Goal: Contribute content: Contribute content

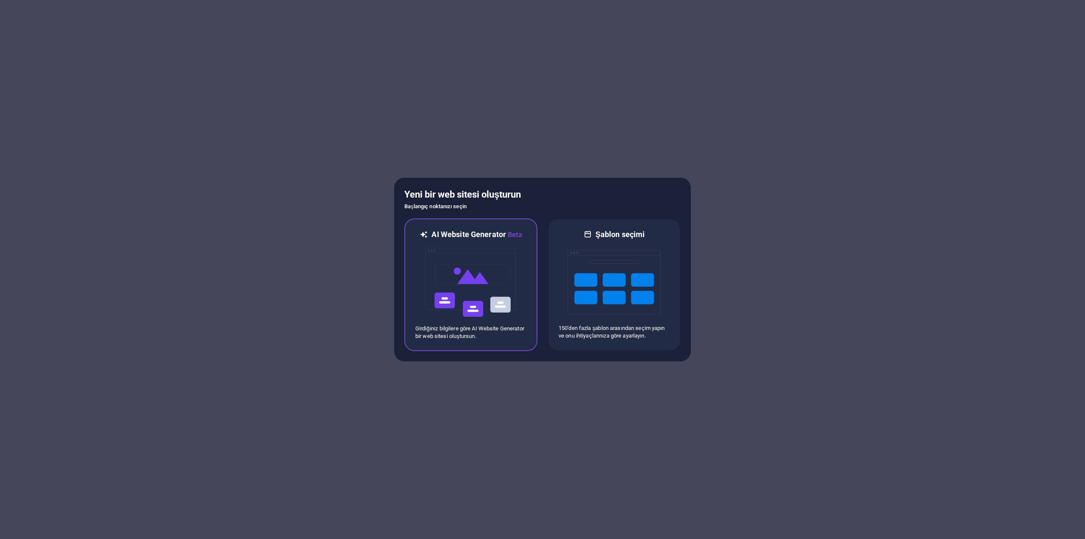
click at [492, 289] on img at bounding box center [470, 282] width 93 height 85
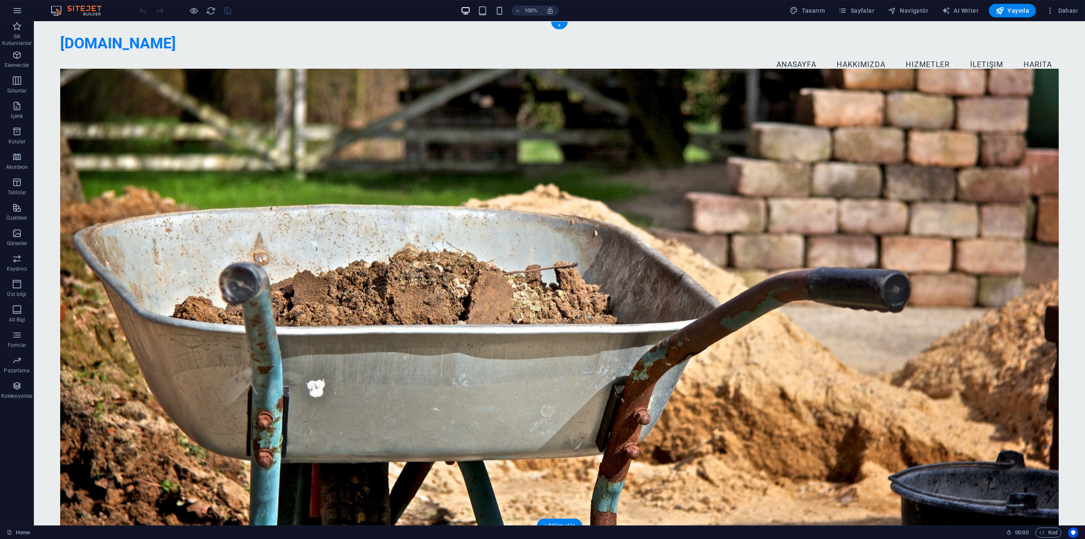
click at [605, 142] on figure at bounding box center [559, 298] width 999 height 459
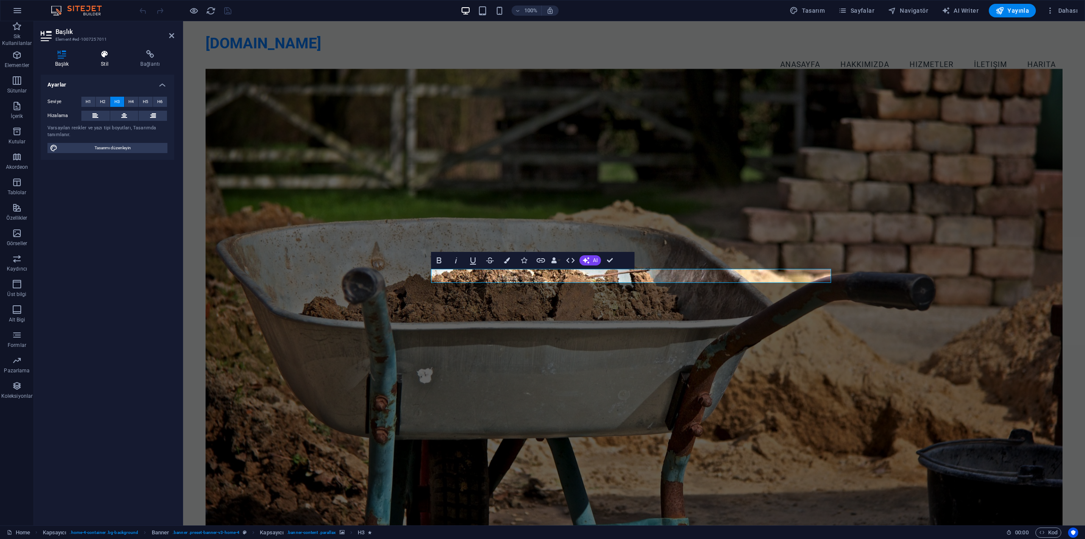
click at [99, 56] on icon at bounding box center [104, 54] width 36 height 8
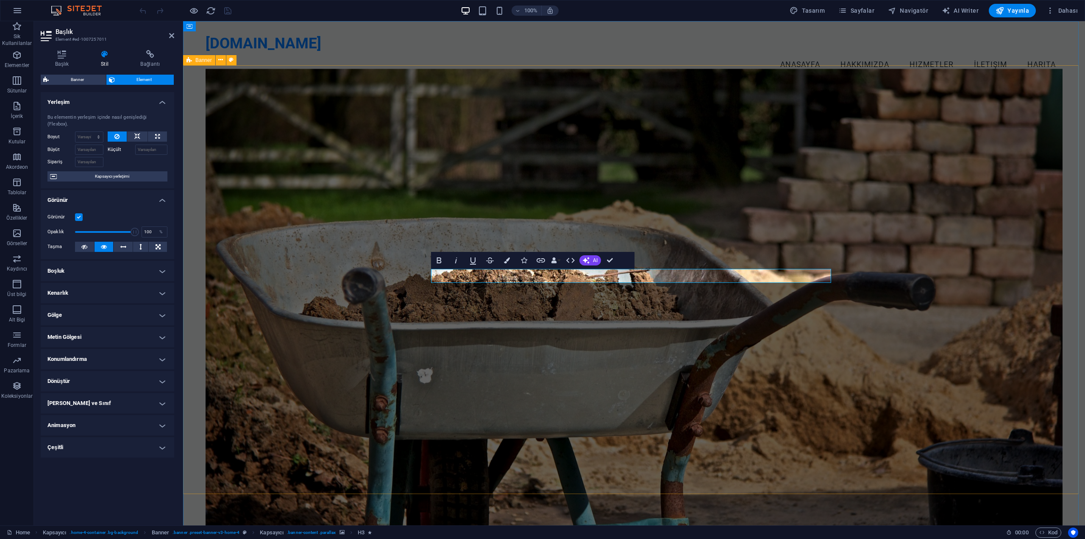
click at [519, 158] on figure at bounding box center [634, 298] width 857 height 459
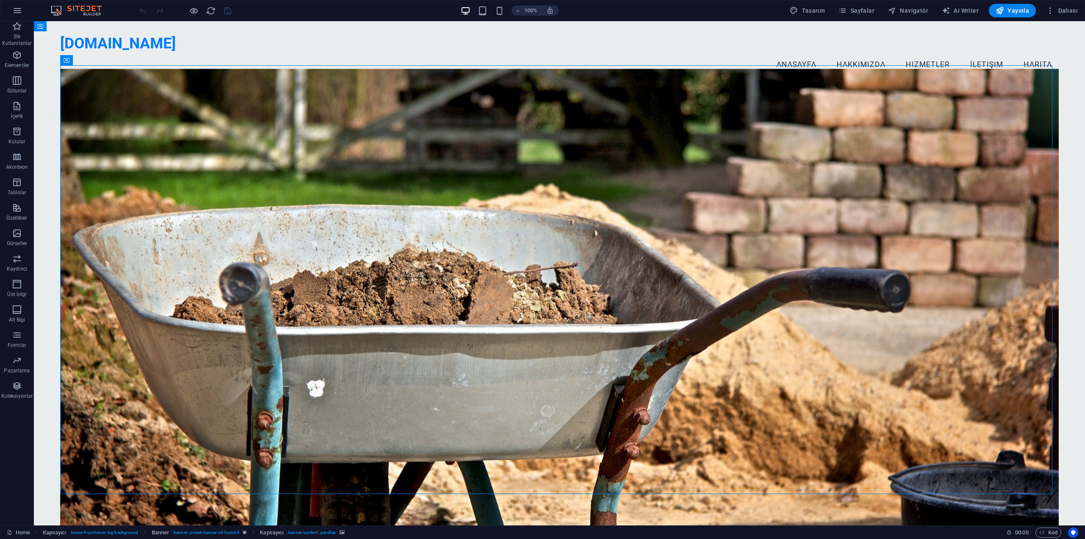
click at [549, 143] on figure at bounding box center [559, 298] width 999 height 459
click at [865, 130] on figure at bounding box center [559, 298] width 999 height 459
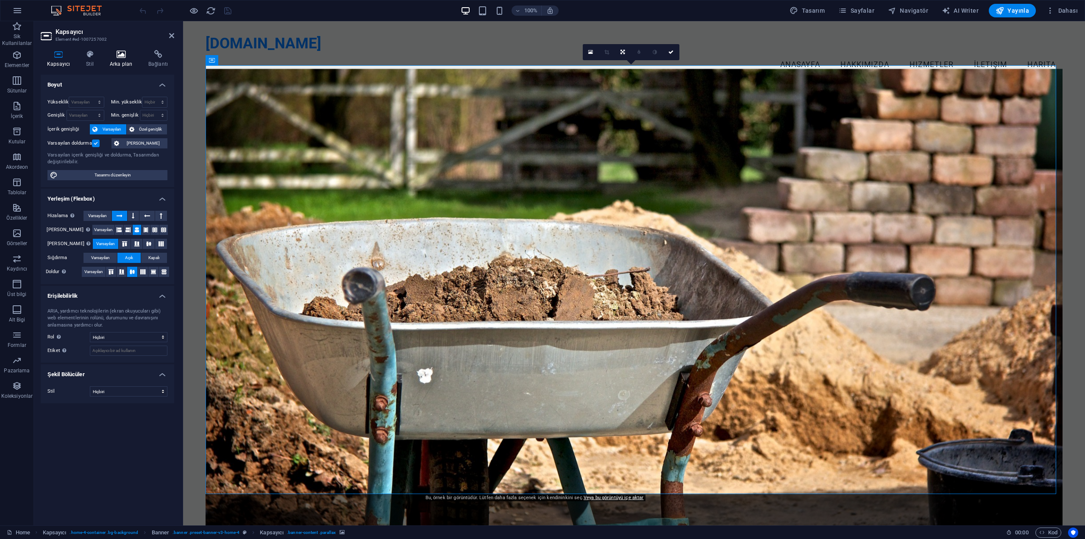
click at [122, 59] on h4 "Arka plan" at bounding box center [122, 59] width 39 height 18
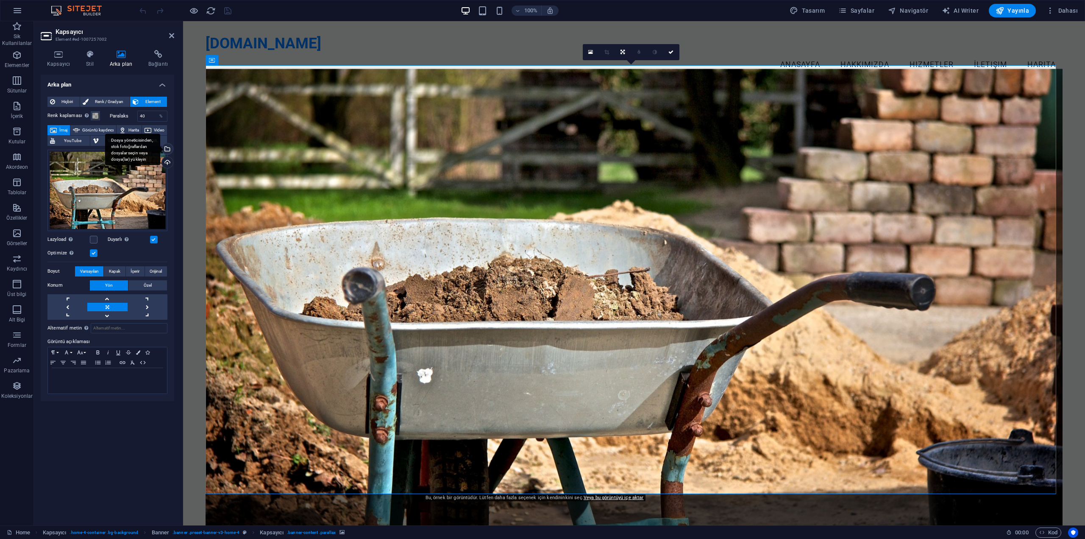
click at [160, 150] on div "Dosya yöneticisinden, stok fotoğraflardan dosyalar seçin veya dosya(lar) yükley…" at bounding box center [132, 150] width 55 height 32
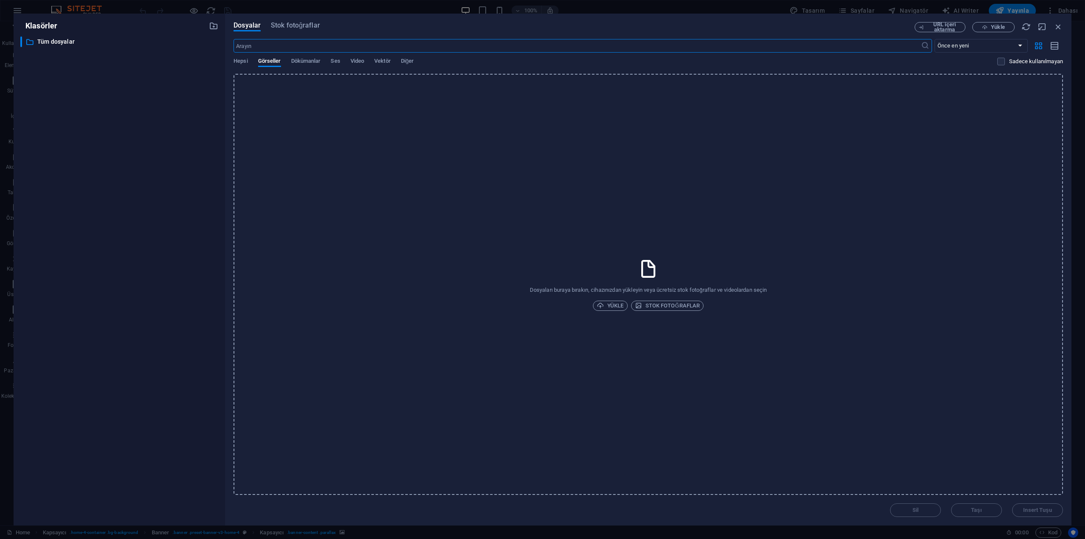
click at [284, 50] on input "text" at bounding box center [577, 46] width 687 height 14
click at [303, 24] on span "Stok fotoğraflar" at bounding box center [295, 25] width 49 height 10
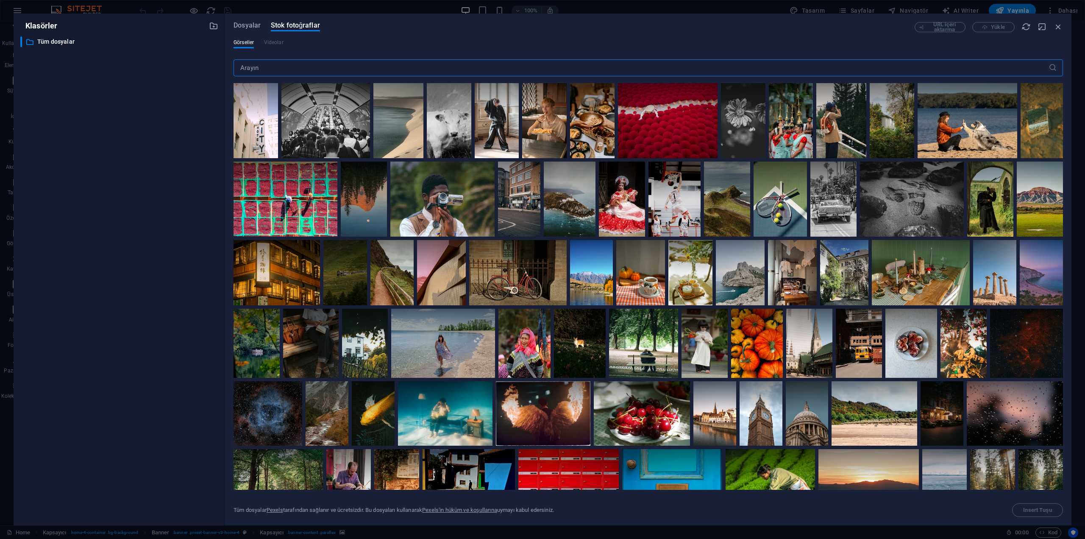
click at [301, 65] on input "text" at bounding box center [641, 67] width 815 height 17
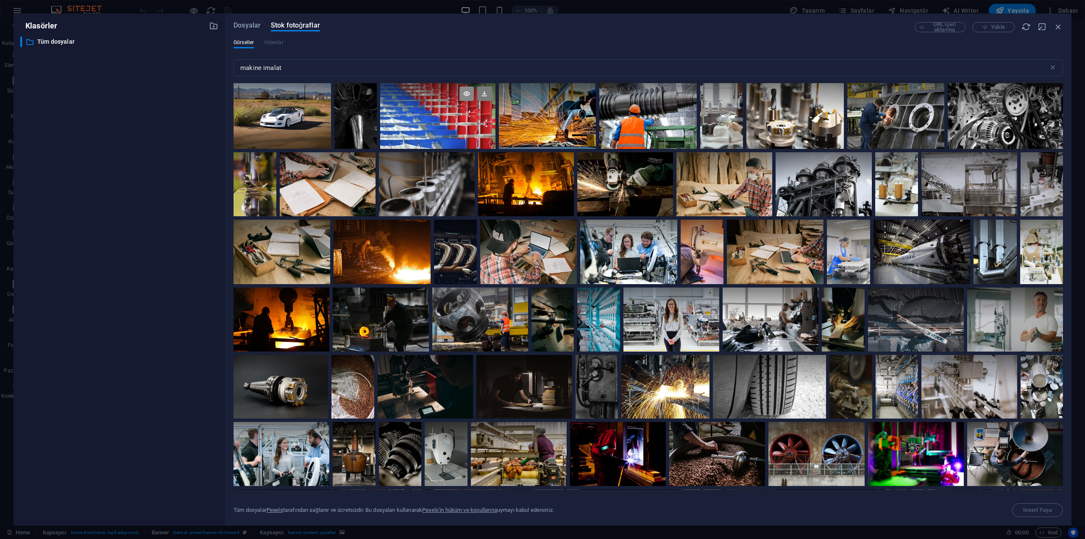
click at [464, 92] on icon at bounding box center [466, 93] width 14 height 14
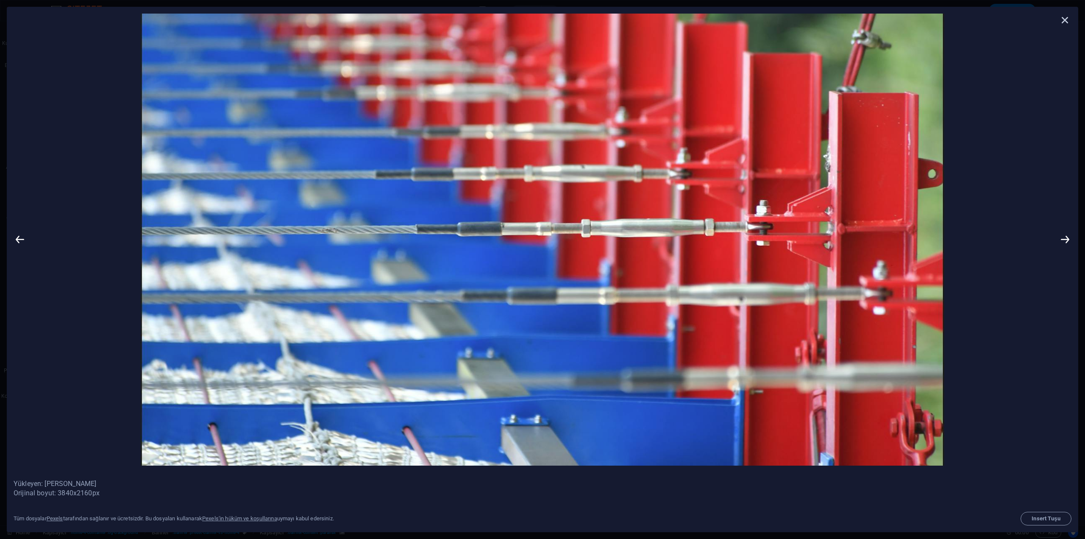
click at [1062, 19] on icon at bounding box center [1065, 20] width 13 height 13
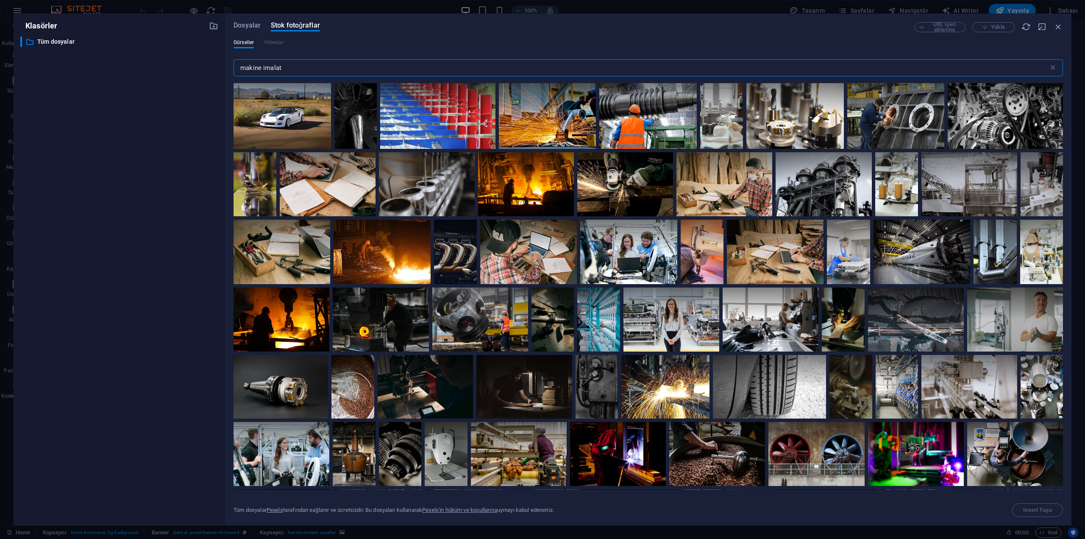
drag, startPoint x: 287, startPoint y: 69, endPoint x: 217, endPoint y: 67, distance: 69.9
click at [218, 67] on div "Klasörler ​ Tüm dosyalar Tüm dosyalar Dosyalar Stok fotoğraflar URL içeri aktar…" at bounding box center [543, 270] width 1058 height 512
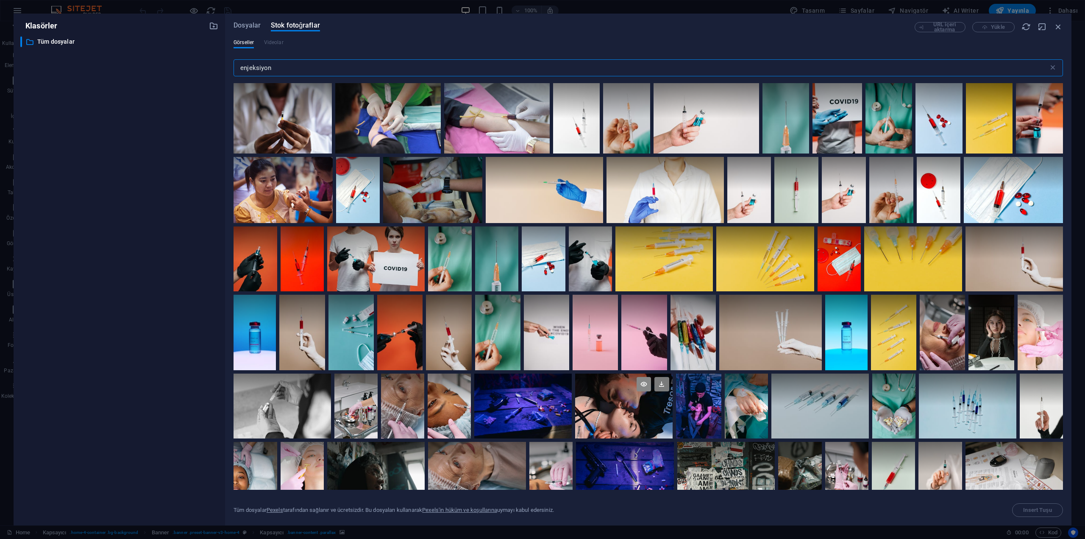
click at [643, 385] on icon at bounding box center [644, 384] width 14 height 14
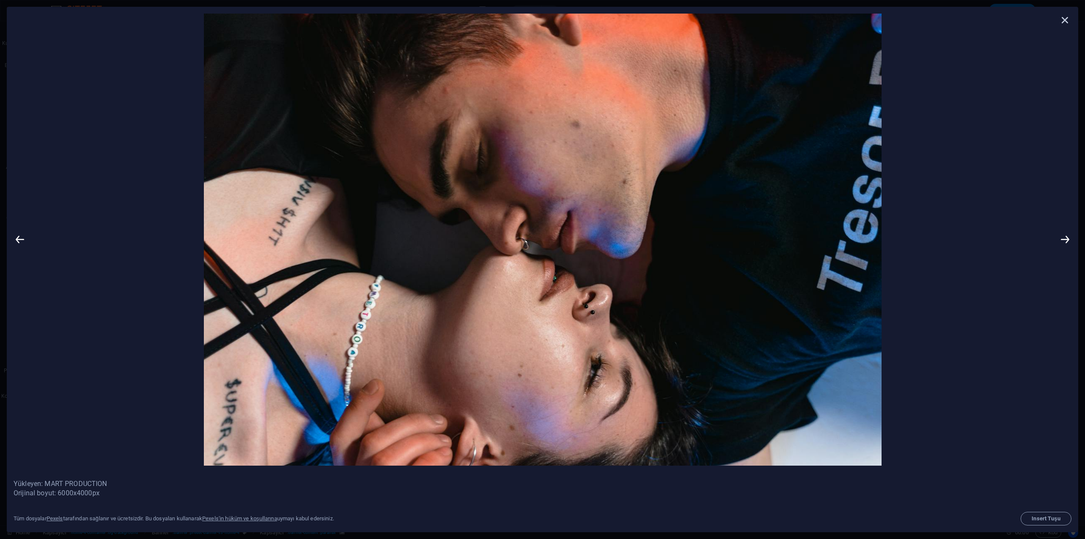
click at [1064, 17] on icon at bounding box center [1065, 20] width 13 height 13
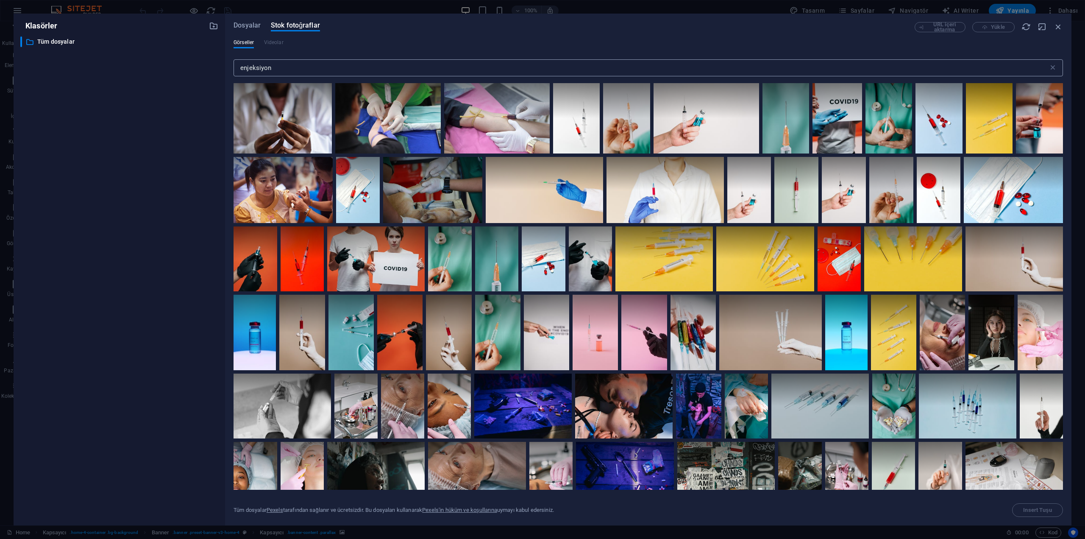
click at [447, 65] on input "enjeksiyon" at bounding box center [641, 67] width 815 height 17
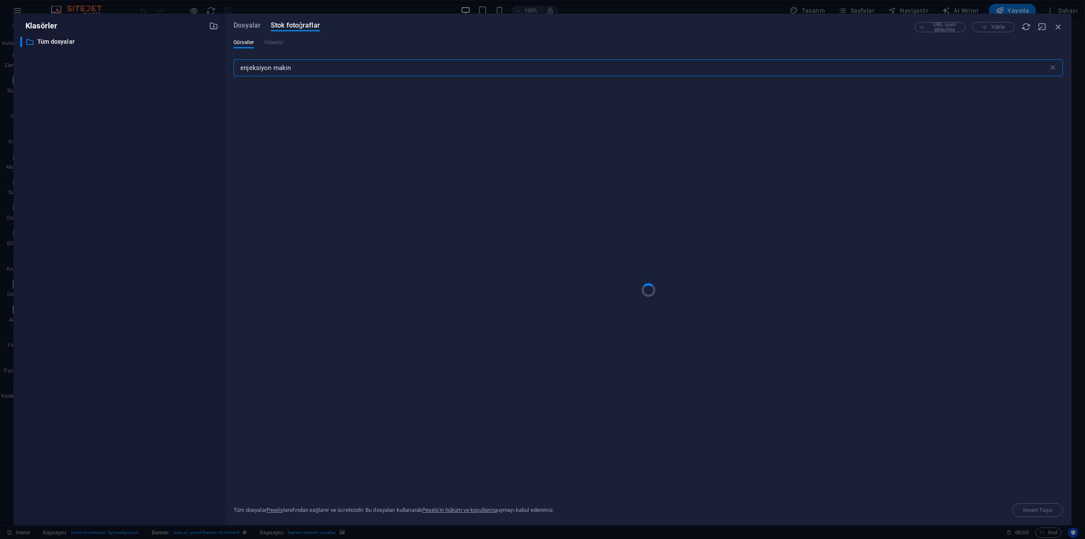
type input "enjeksiyon makine"
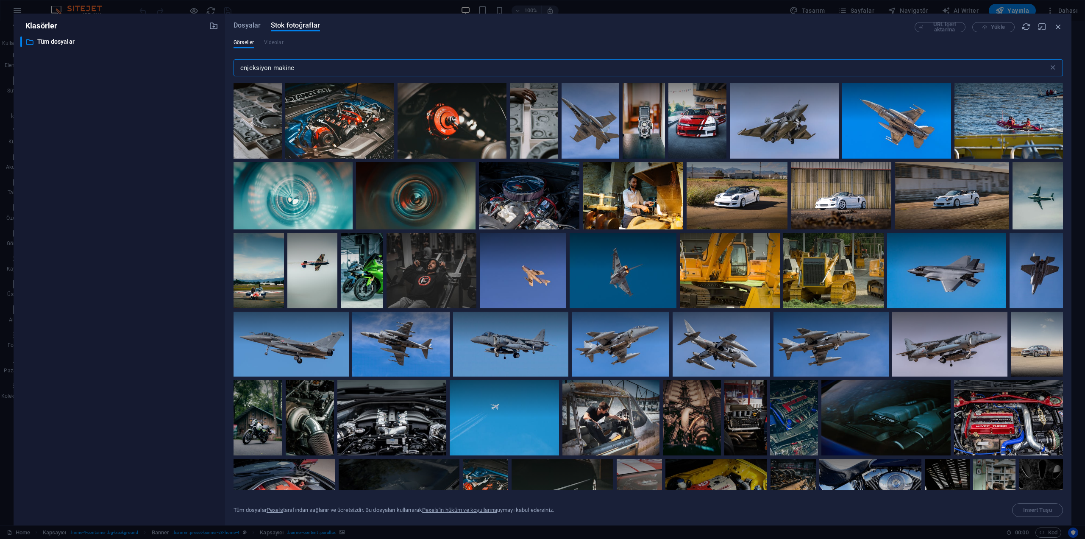
drag, startPoint x: 315, startPoint y: 65, endPoint x: 206, endPoint y: 72, distance: 109.6
click at [206, 72] on div "Klasörler ​ Tüm dosyalar Tüm dosyalar Dosyalar Stok fotoğraflar URL içeri aktar…" at bounding box center [543, 270] width 1058 height 512
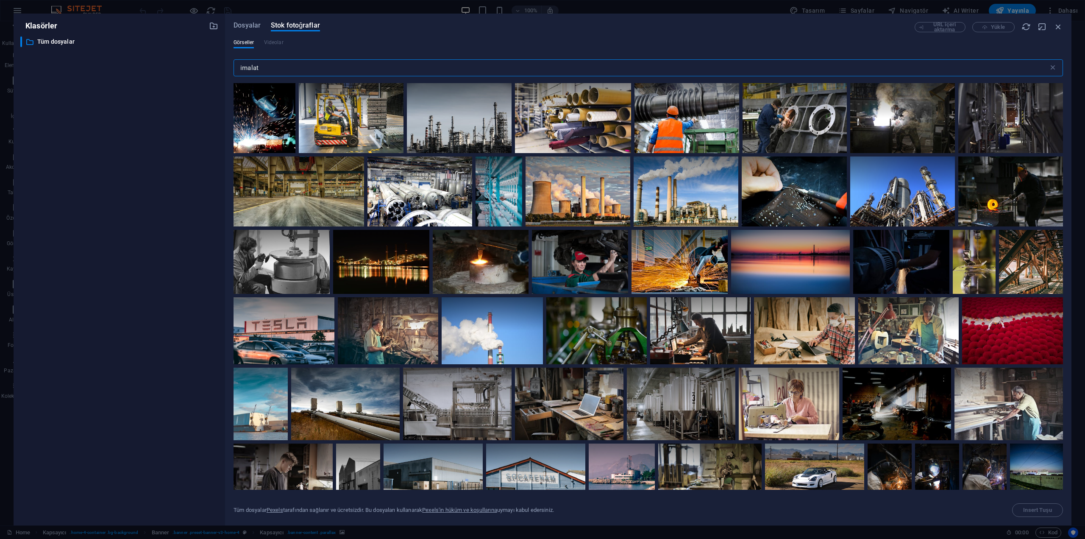
click at [239, 68] on input "imalat" at bounding box center [641, 67] width 815 height 17
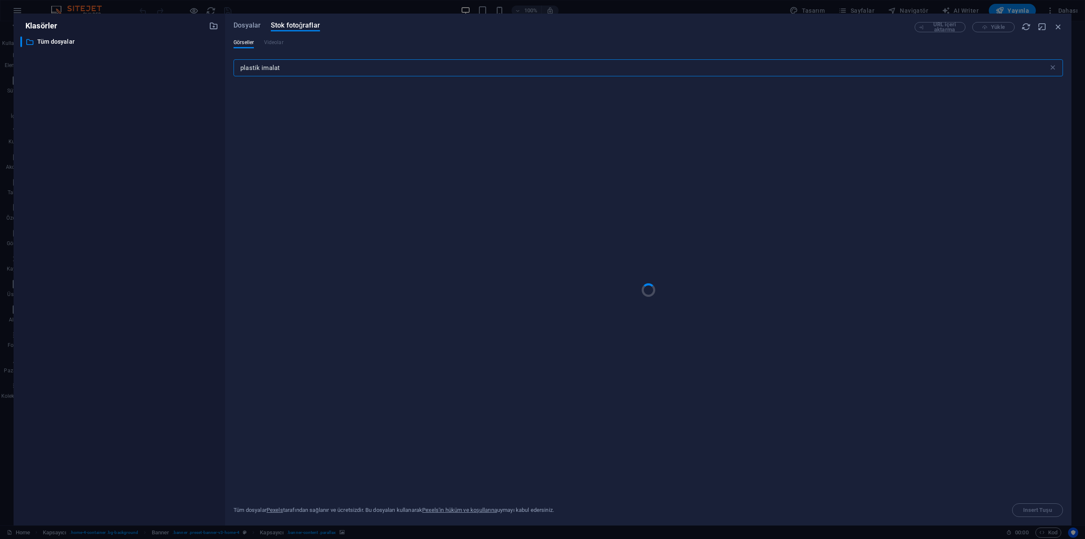
type input "plastik imalat"
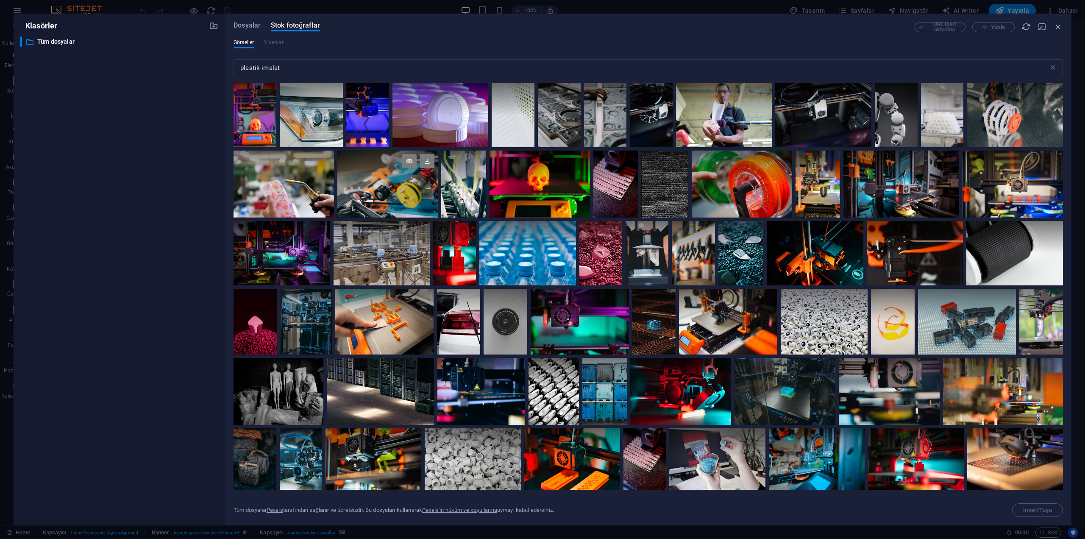
click at [359, 181] on div at bounding box center [387, 166] width 100 height 33
click at [1041, 511] on span "Insert Tuşu" at bounding box center [1037, 509] width 28 height 5
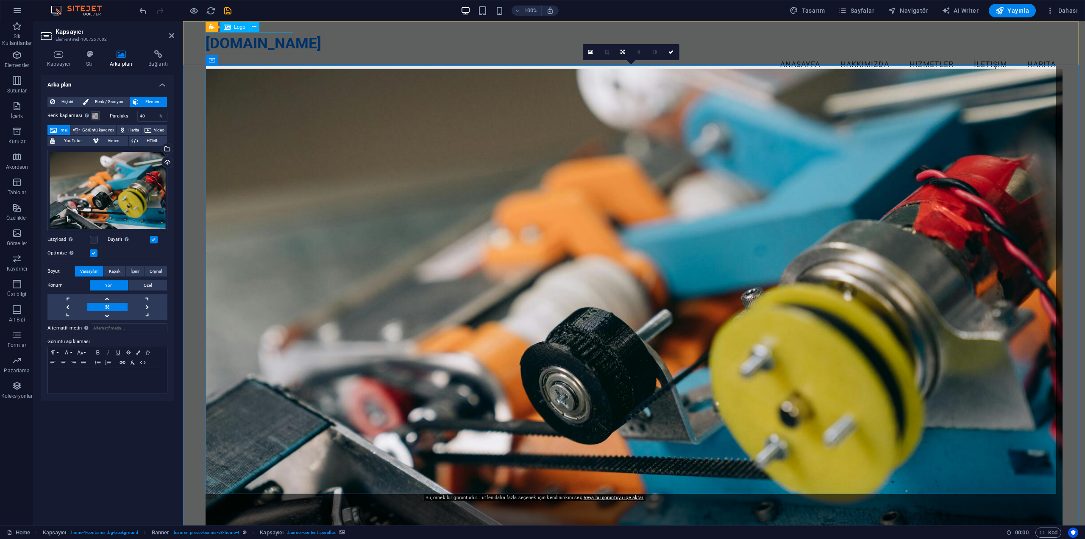
click at [280, 34] on div "[DOMAIN_NAME]" at bounding box center [634, 43] width 857 height 22
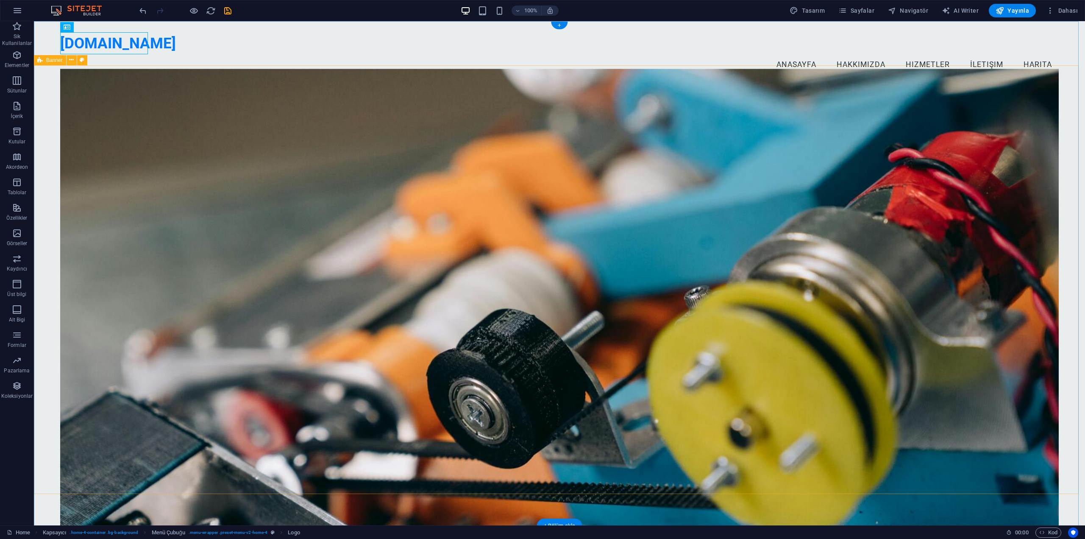
click at [1062, 290] on div "Sineklik İçin Şerit [DEMOGRAPHIC_DATA] Kaliteli hammadde ile uzman üretim! Deta…" at bounding box center [559, 377] width 1051 height 582
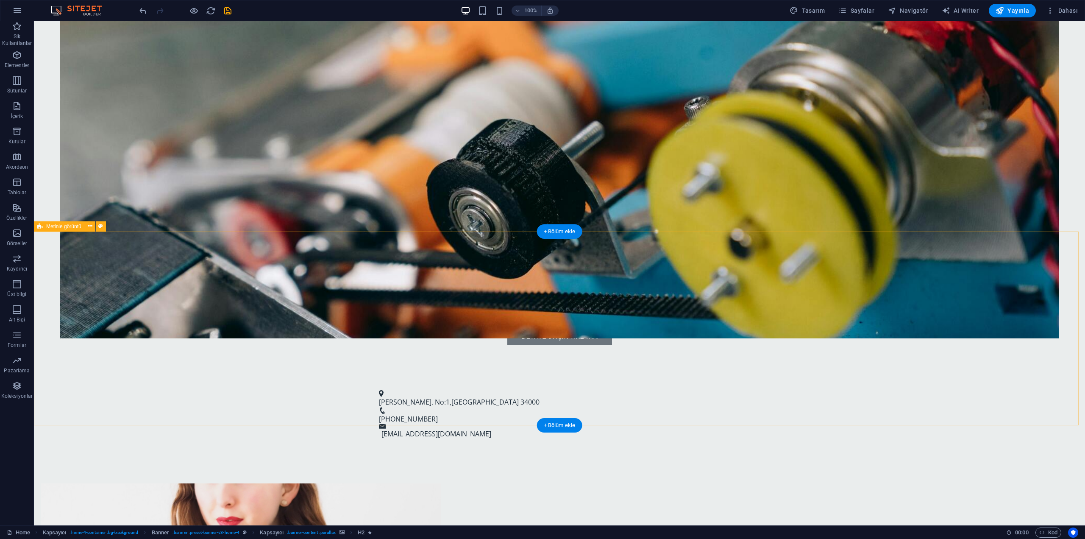
scroll to position [339, 0]
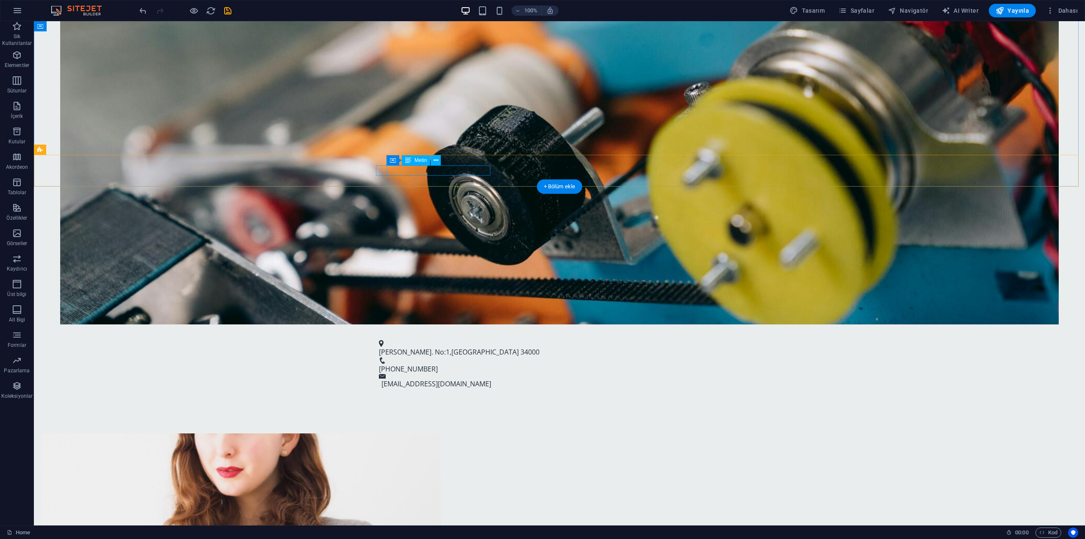
click at [451, 347] on span "[GEOGRAPHIC_DATA]" at bounding box center [484, 351] width 67 height 9
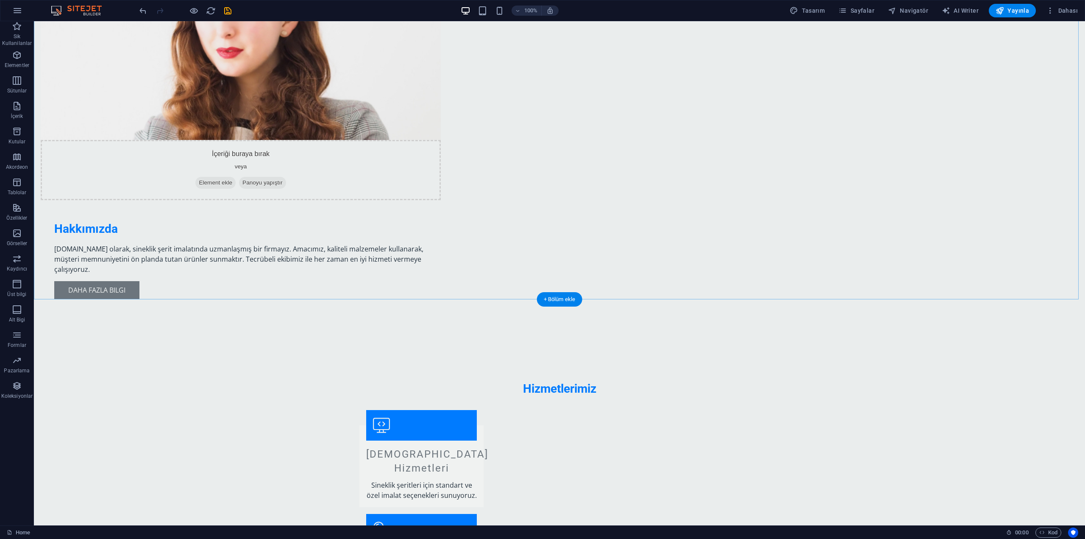
scroll to position [763, 0]
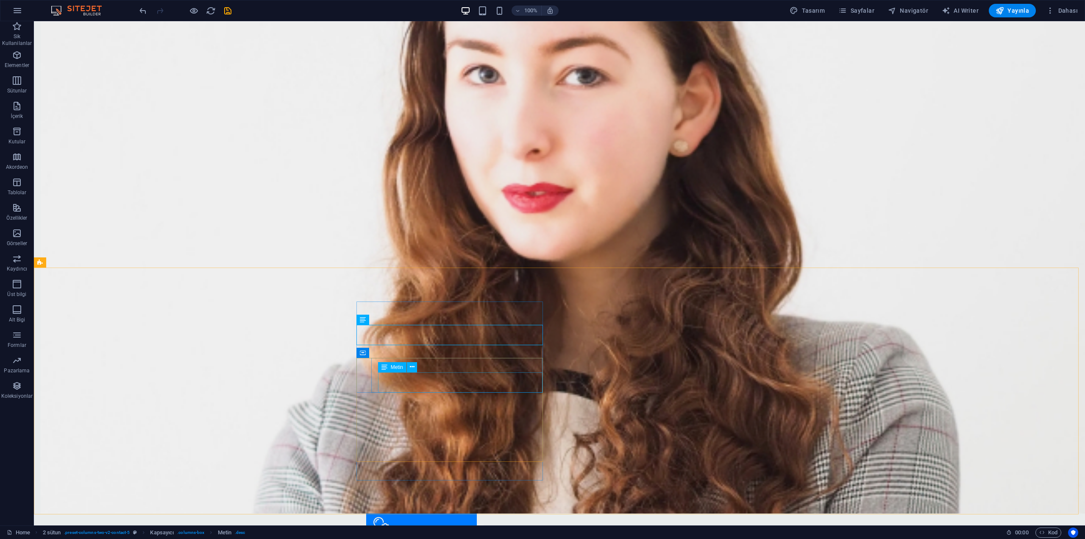
click at [418, 368] on div "Metin" at bounding box center [400, 367] width 45 height 11
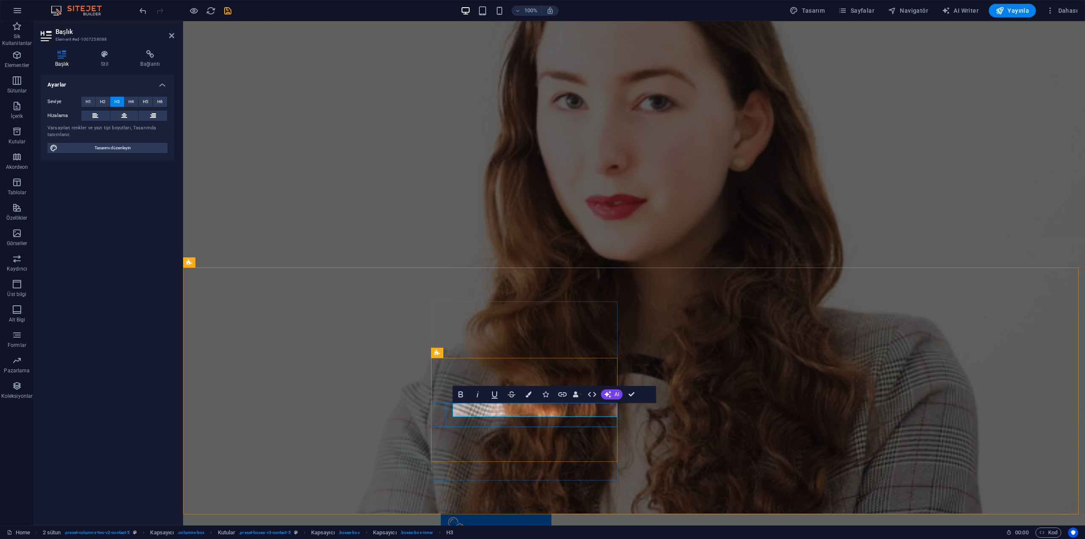
drag, startPoint x: 480, startPoint y: 411, endPoint x: 453, endPoint y: 411, distance: 27.1
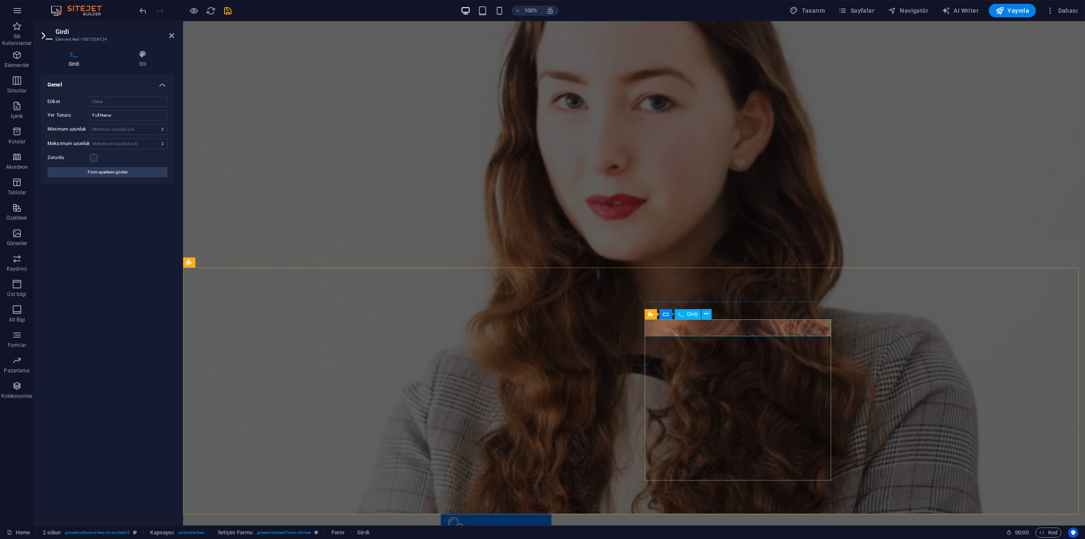
drag, startPoint x: 693, startPoint y: 329, endPoint x: 665, endPoint y: 331, distance: 28.0
drag, startPoint x: 114, startPoint y: 115, endPoint x: 87, endPoint y: 117, distance: 27.2
click at [87, 117] on div "Yer Tutucu Full Name" at bounding box center [107, 115] width 120 height 10
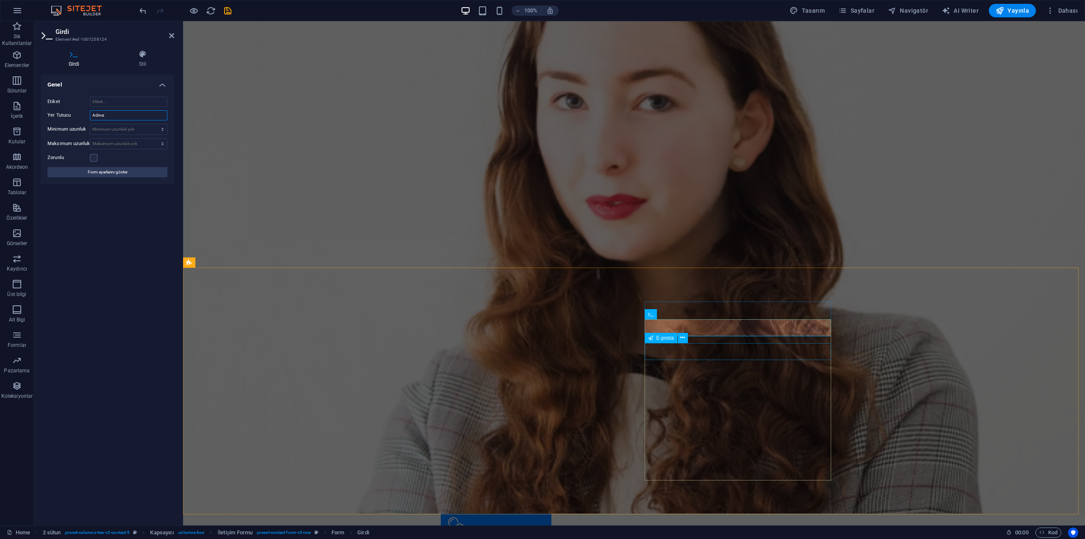
type input "Adınız"
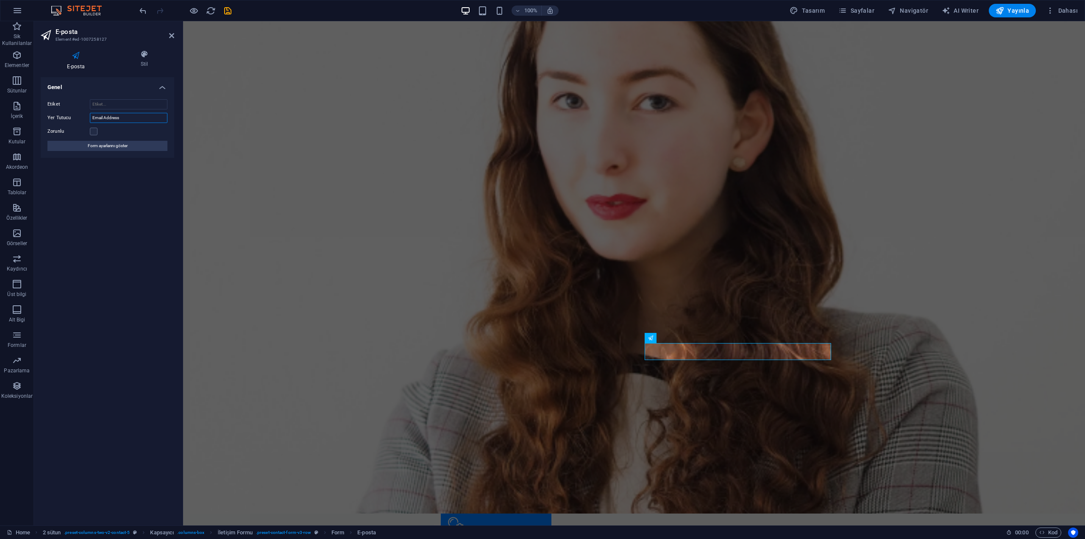
drag, startPoint x: 136, startPoint y: 118, endPoint x: 114, endPoint y: 118, distance: 22.9
click at [114, 118] on input "Email Address" at bounding box center [129, 118] width 78 height 10
type input "Email Adres"
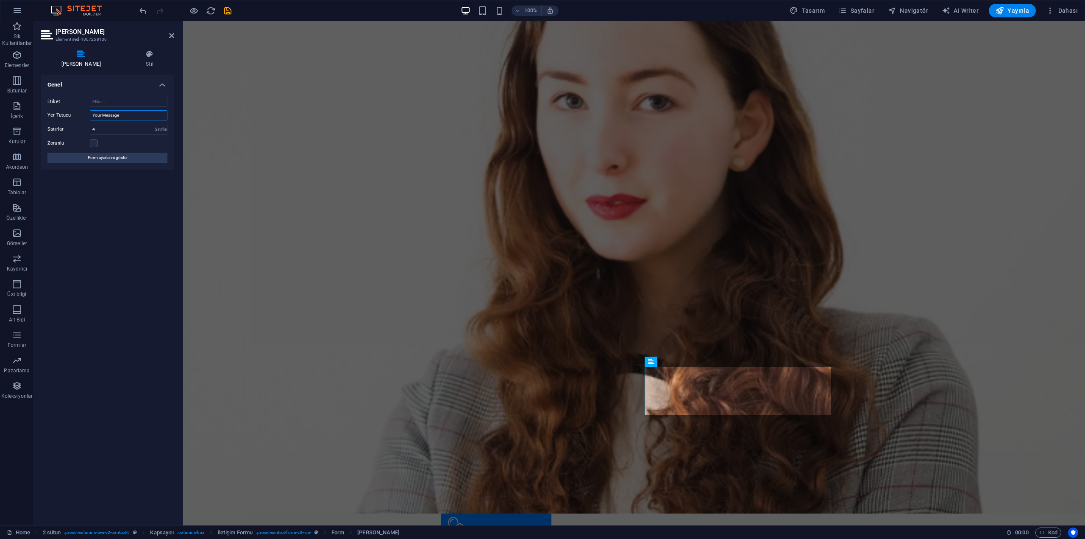
drag, startPoint x: 85, startPoint y: 114, endPoint x: 75, endPoint y: 114, distance: 10.2
click at [75, 114] on div "Yer Tutucu Your Message" at bounding box center [107, 115] width 120 height 10
click at [118, 202] on div "Genel Etiket Yer Tutucu Mesaj Satırlar 4 Satırlar Zorunlu Form ayarlarını göster" at bounding box center [108, 297] width 134 height 444
click at [125, 115] on input "Mesaj" at bounding box center [129, 115] width 78 height 10
type input "Mesaj Giriniz"
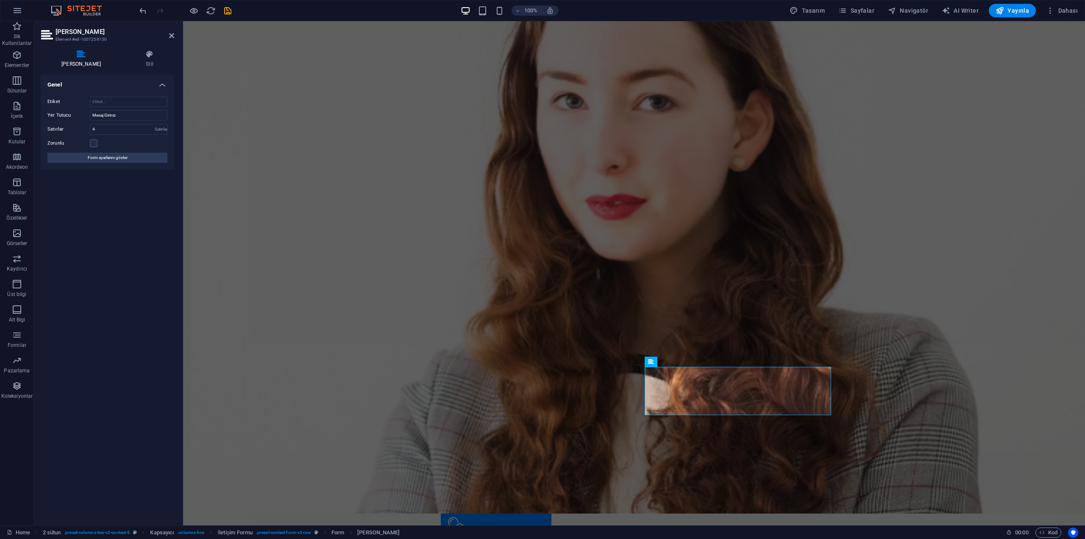
click at [164, 203] on div "Genel Etiket Yer Tutucu Mesaj Giriniz Satırlar 4 Satırlar Zorunlu Form ayarları…" at bounding box center [108, 297] width 134 height 444
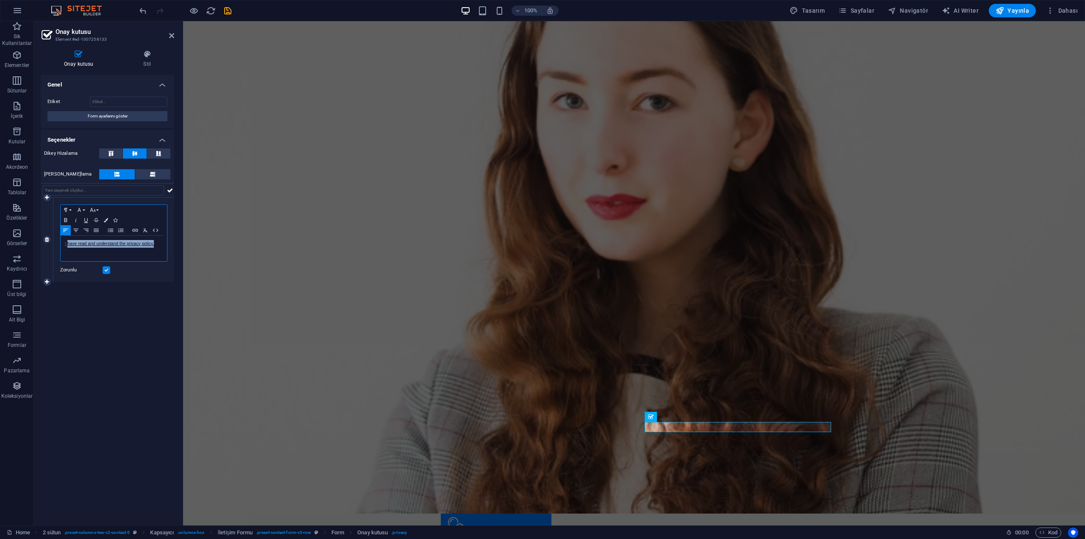
drag, startPoint x: 161, startPoint y: 245, endPoint x: 68, endPoint y: 244, distance: 93.7
click at [68, 244] on p "I have read and understand the privacy policy." at bounding box center [114, 244] width 98 height 8
drag, startPoint x: 136, startPoint y: 245, endPoint x: 69, endPoint y: 244, distance: 67.0
click at [69, 244] on p "I Gizlilik Sözleşmesini onaylıyorum." at bounding box center [114, 244] width 98 height 8
copy p "Gizlilik Sözleşmesini onaylıyorum."
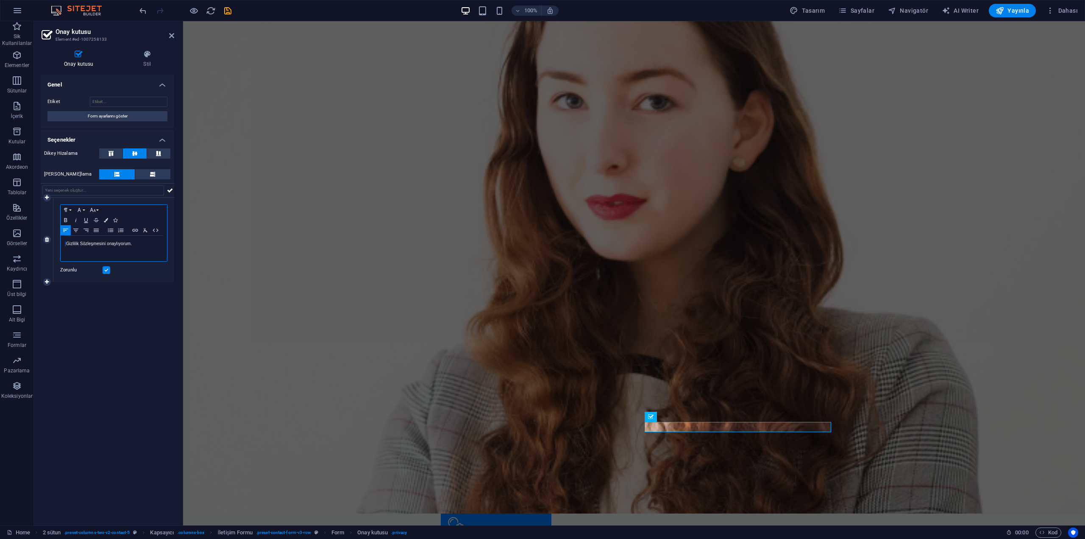
click at [66, 243] on link "I" at bounding box center [65, 243] width 1 height 5
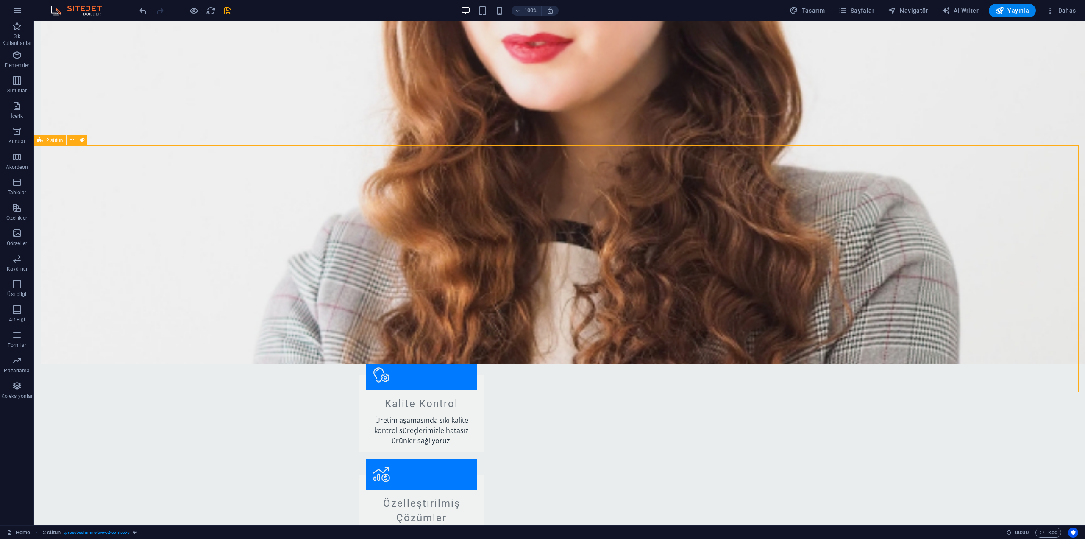
scroll to position [914, 0]
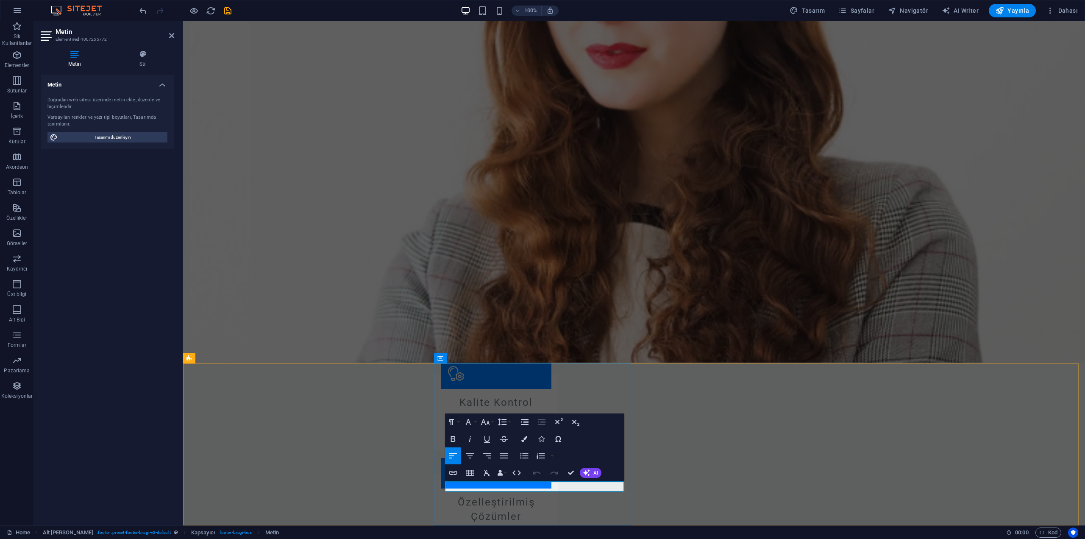
drag, startPoint x: 531, startPoint y: 487, endPoint x: 511, endPoint y: 487, distance: 20.3
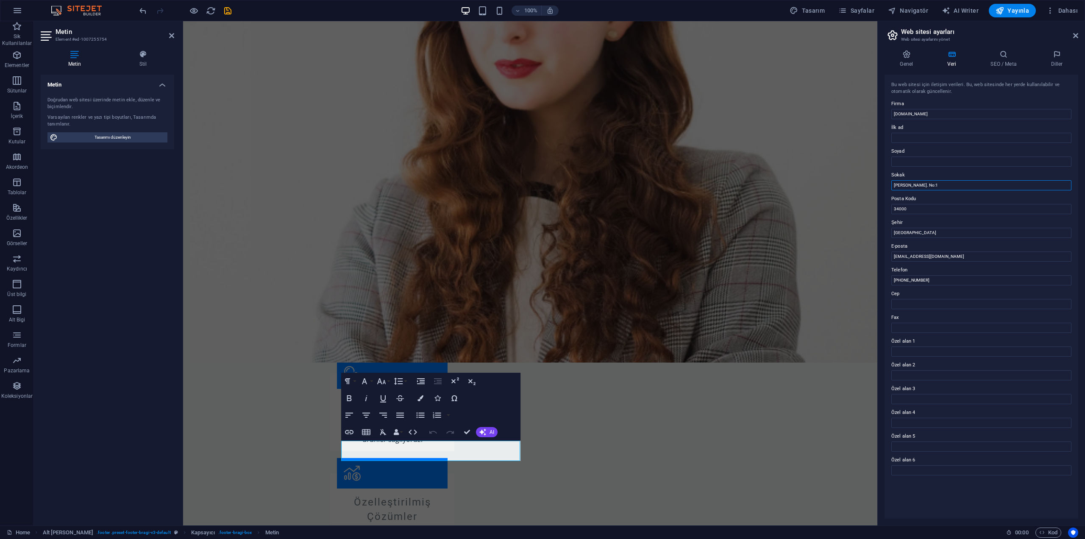
drag, startPoint x: 945, startPoint y: 188, endPoint x: 889, endPoint y: 188, distance: 55.5
click at [889, 188] on div "Bu web sitesi için iletişim verileri. Bu, web sitesinde her yerde kullanılabili…" at bounding box center [981, 297] width 194 height 444
paste input "obançeşme, Tepecik Sk. [STREET_ADDRESS]"
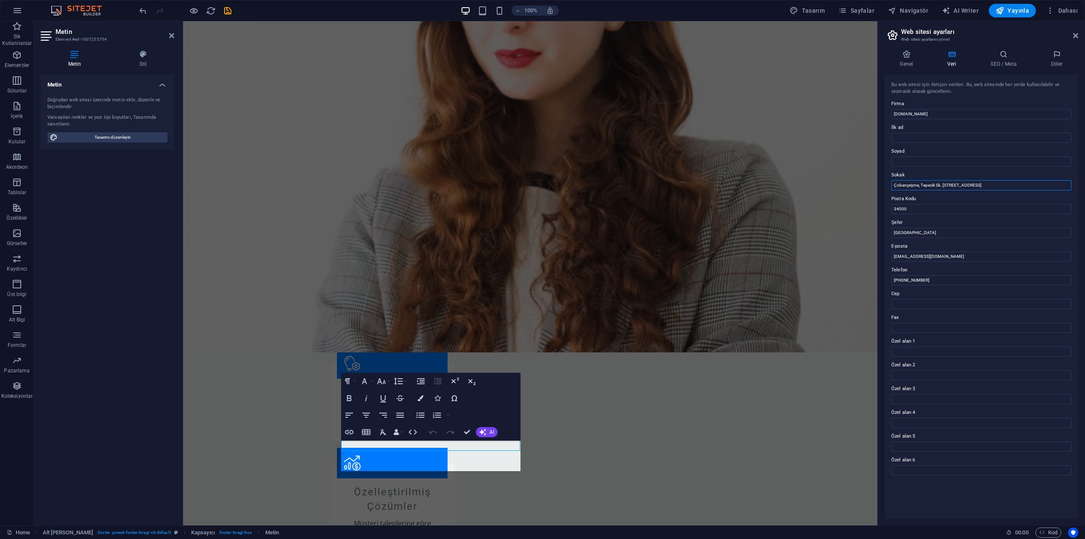
drag, startPoint x: 967, startPoint y: 187, endPoint x: 1041, endPoint y: 184, distance: 74.7
click at [1041, 184] on input "Çobançeşme, Tepecik Sk. [STREET_ADDRESS]" at bounding box center [981, 185] width 180 height 10
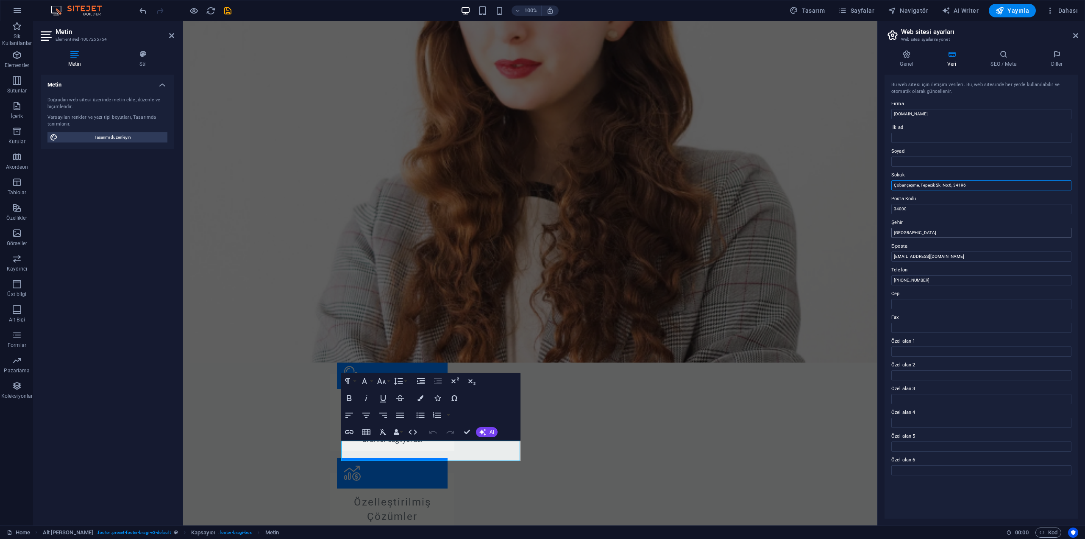
type input "Çobançeşme, Tepecik Sk. No:6, 34196"
drag, startPoint x: 931, startPoint y: 229, endPoint x: 881, endPoint y: 233, distance: 50.1
click at [881, 233] on div "Genel Veri SEO / Meta Diller Web Sitesi Adı [DOMAIN_NAME] Logo Dosyaları buraya…" at bounding box center [981, 284] width 207 height 482
paste input "Bahçelievler/"
type input "Bahçelievler/[GEOGRAPHIC_DATA]"
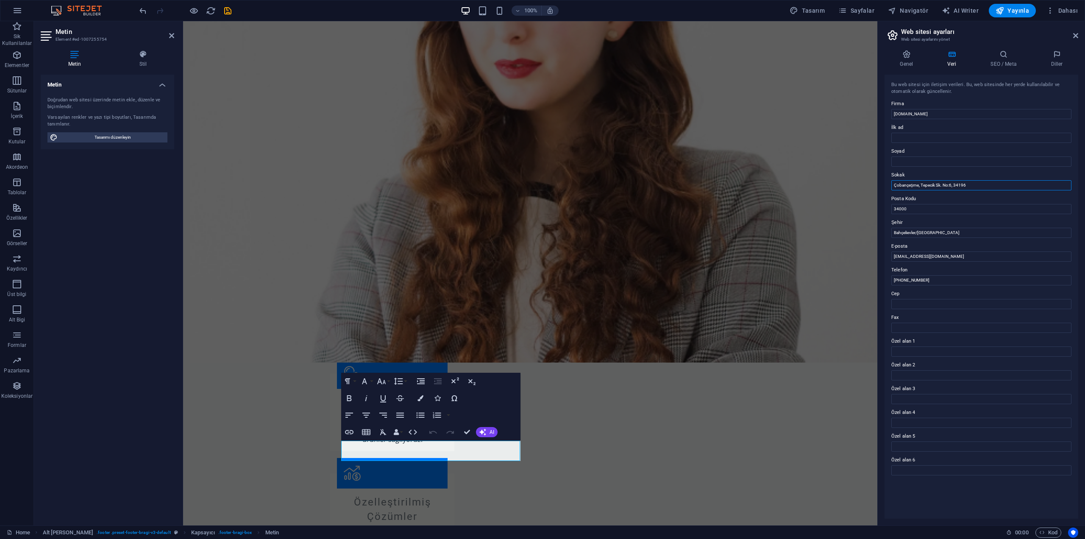
drag, startPoint x: 952, startPoint y: 187, endPoint x: 968, endPoint y: 185, distance: 15.4
click at [968, 185] on input "Çobançeşme, Tepecik Sk. No:6, 34196" at bounding box center [981, 185] width 180 height 10
type input "Çobançeşme, Tepecik Sk. No:6,"
drag, startPoint x: 910, startPoint y: 209, endPoint x: 884, endPoint y: 211, distance: 26.4
click at [884, 211] on div "Genel Veri SEO / Meta Diller Web Sitesi Adı [DOMAIN_NAME] Logo Dosyaları buraya…" at bounding box center [981, 284] width 207 height 482
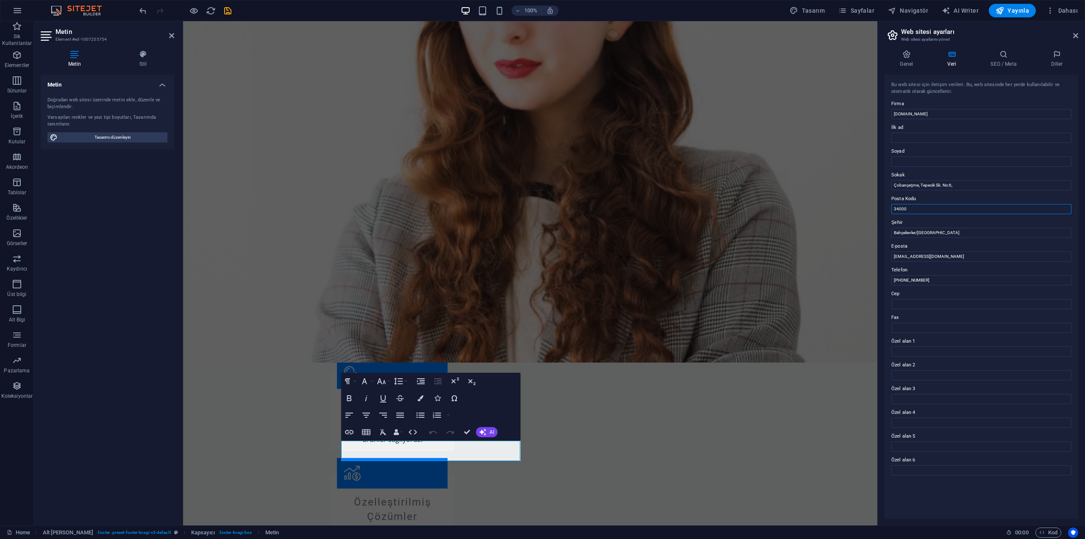
paste input "34196"
type input "34196"
drag, startPoint x: 816, startPoint y: 284, endPoint x: 793, endPoint y: 283, distance: 23.7
click at [960, 281] on input "[PHONE_NUMBER]" at bounding box center [981, 280] width 180 height 10
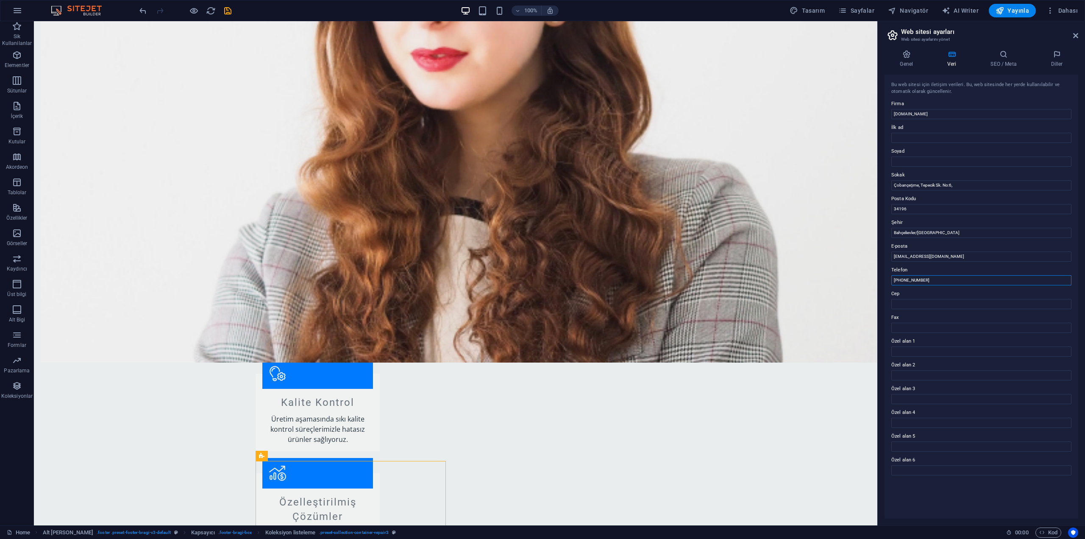
click at [948, 278] on input "[PHONE_NUMBER]" at bounding box center [981, 280] width 180 height 10
paste input "[PHONE_NUMBER]"
type input "[PHONE_NUMBER]"
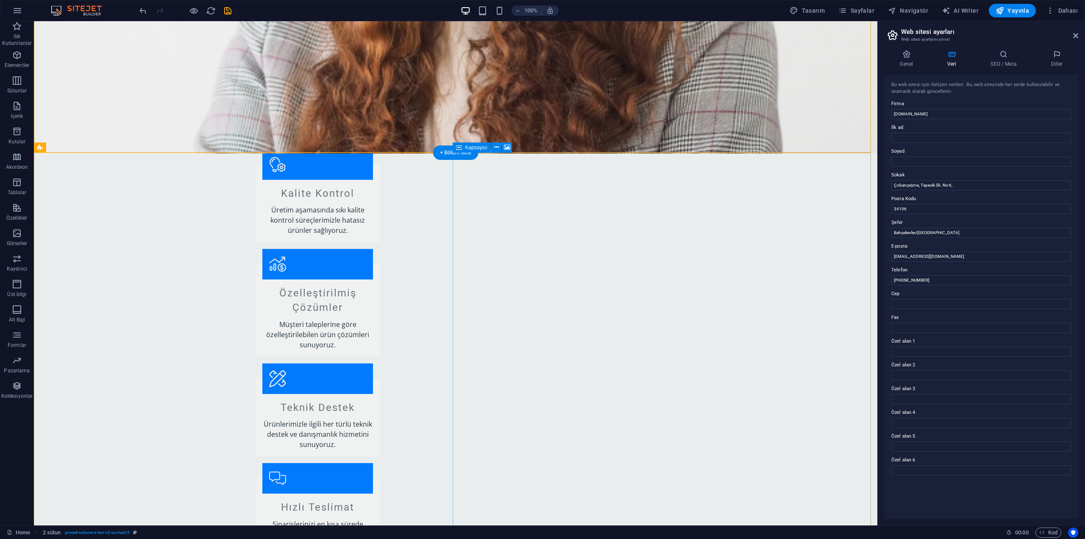
scroll to position [1126, 0]
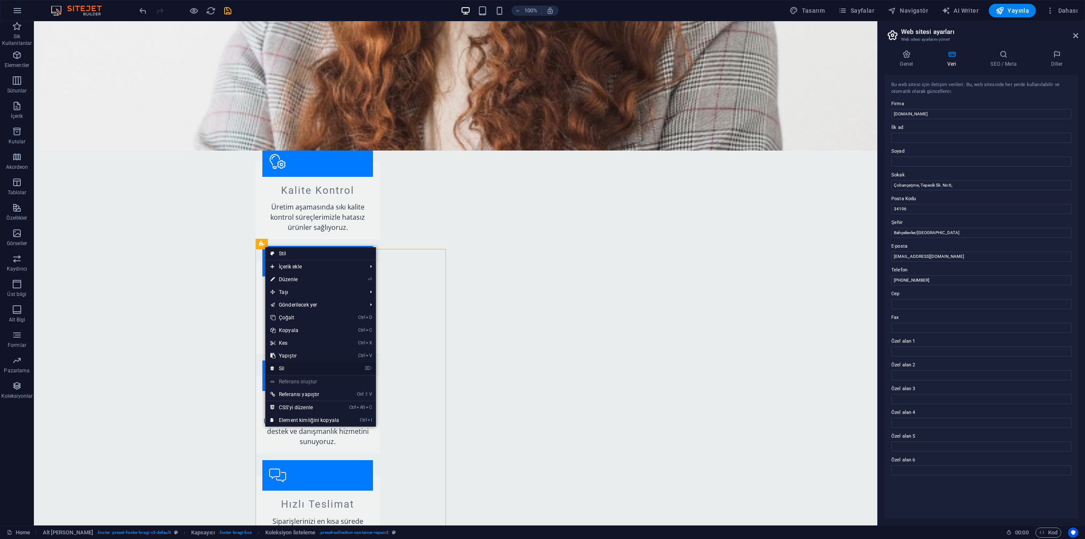
click at [285, 365] on link "⌦ Sil" at bounding box center [304, 368] width 79 height 13
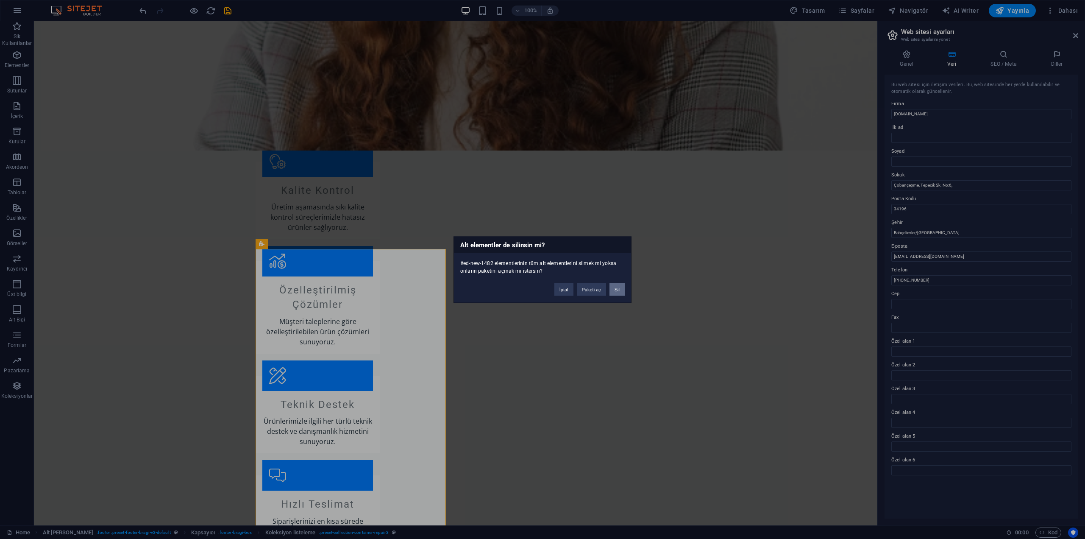
click at [623, 293] on button "Sil" at bounding box center [616, 289] width 15 height 13
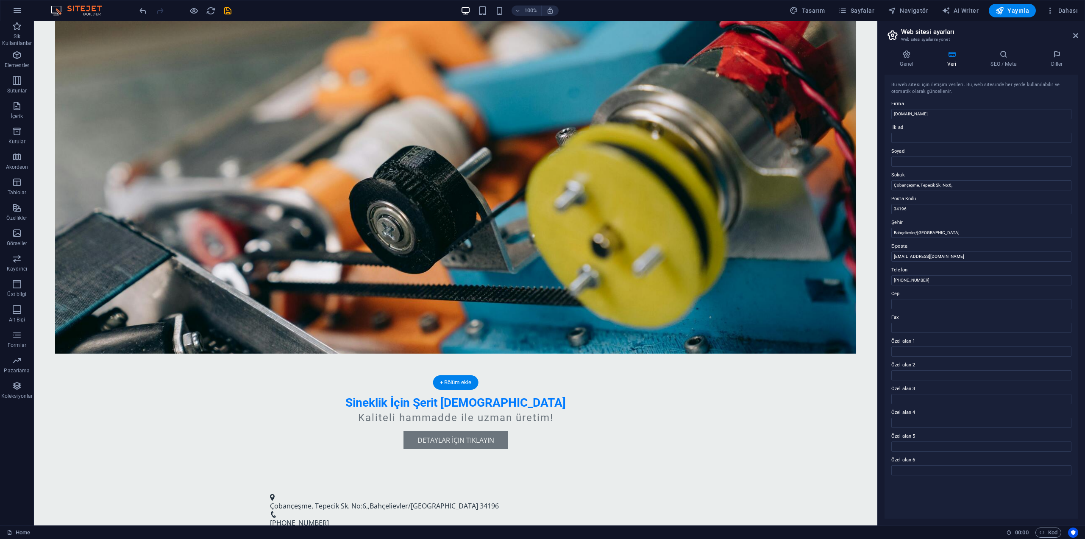
scroll to position [297, 0]
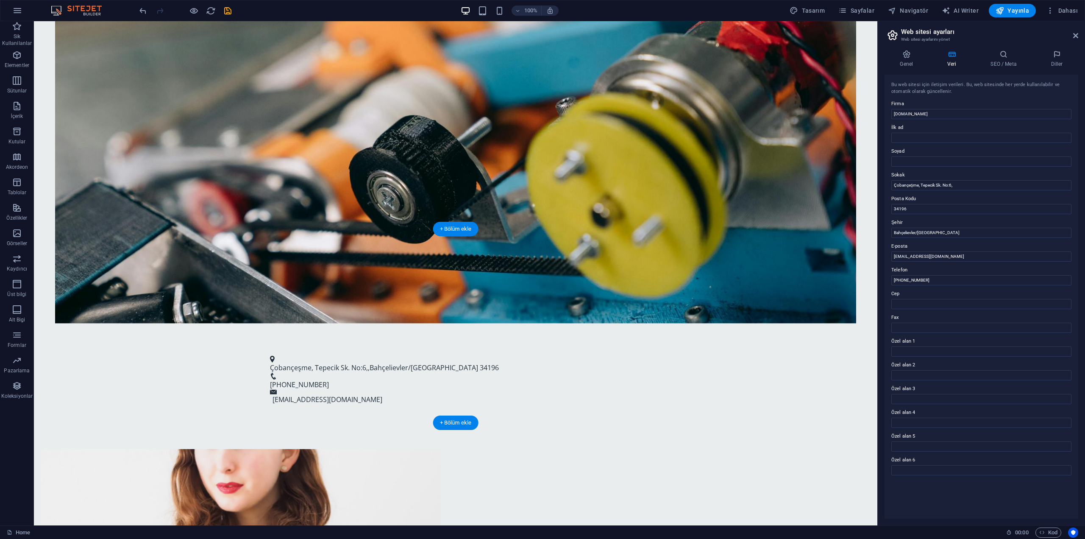
click at [369, 449] on figure at bounding box center [241, 512] width 400 height 126
click at [289, 449] on figure at bounding box center [241, 512] width 400 height 126
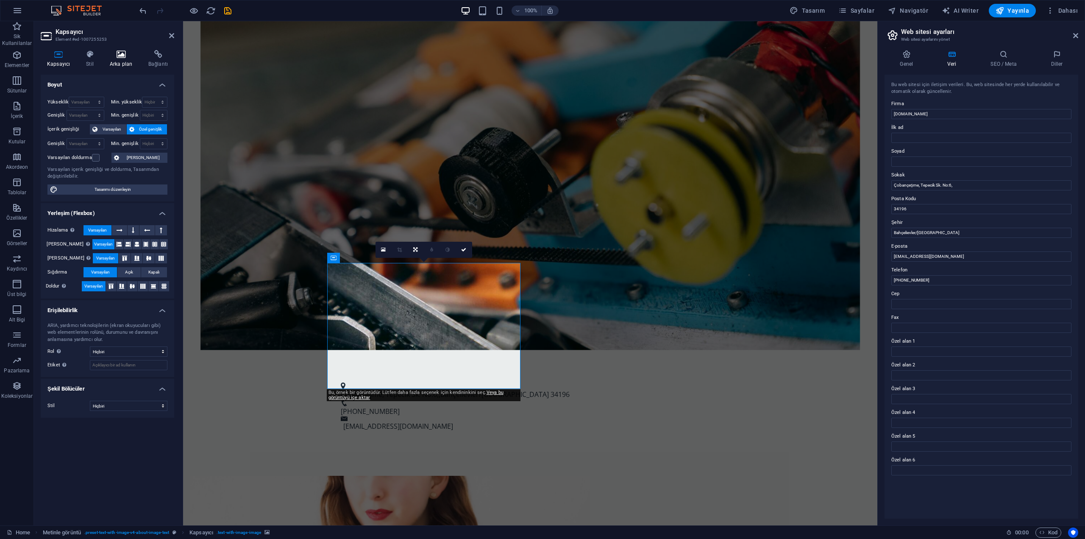
click at [127, 56] on icon at bounding box center [120, 54] width 35 height 8
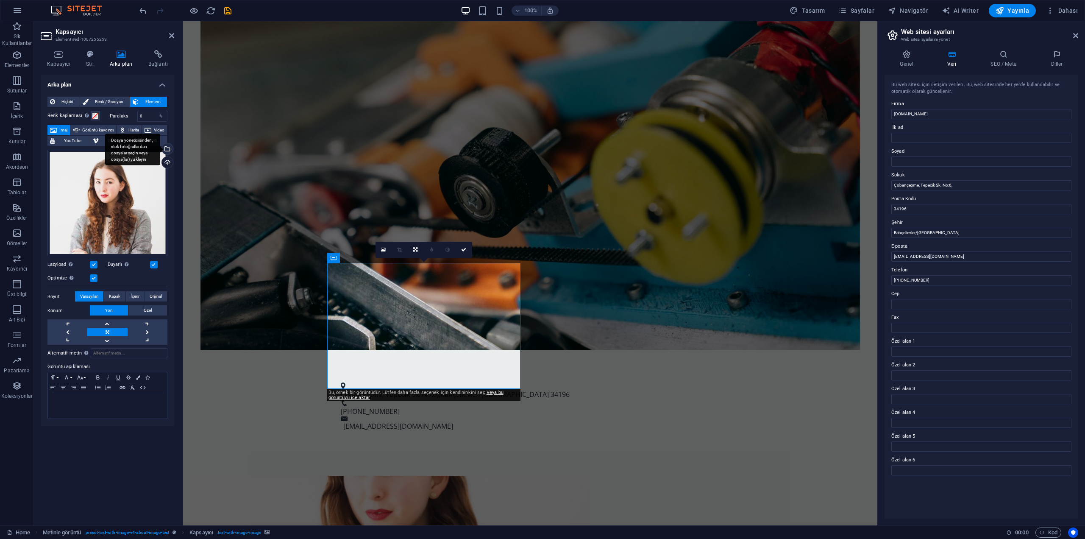
click at [170, 150] on div "Dosya yöneticisinden, stok fotoğraflardan dosyalar seçin veya dosya(lar) yükley…" at bounding box center [166, 149] width 13 height 13
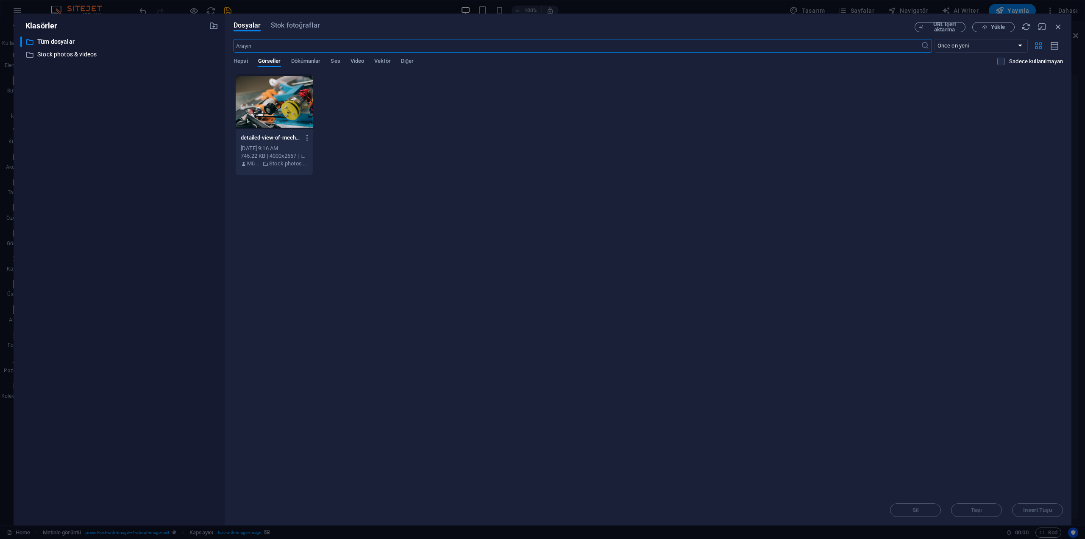
click at [287, 48] on input "text" at bounding box center [577, 46] width 687 height 14
click at [294, 22] on div "Dosyalar Stok fotoğraflar URL içeri aktarma Yükle ​ Önce en yeni Önce en eski A…" at bounding box center [648, 270] width 846 height 512
click at [297, 27] on span "Stok fotoğraflar" at bounding box center [295, 25] width 49 height 10
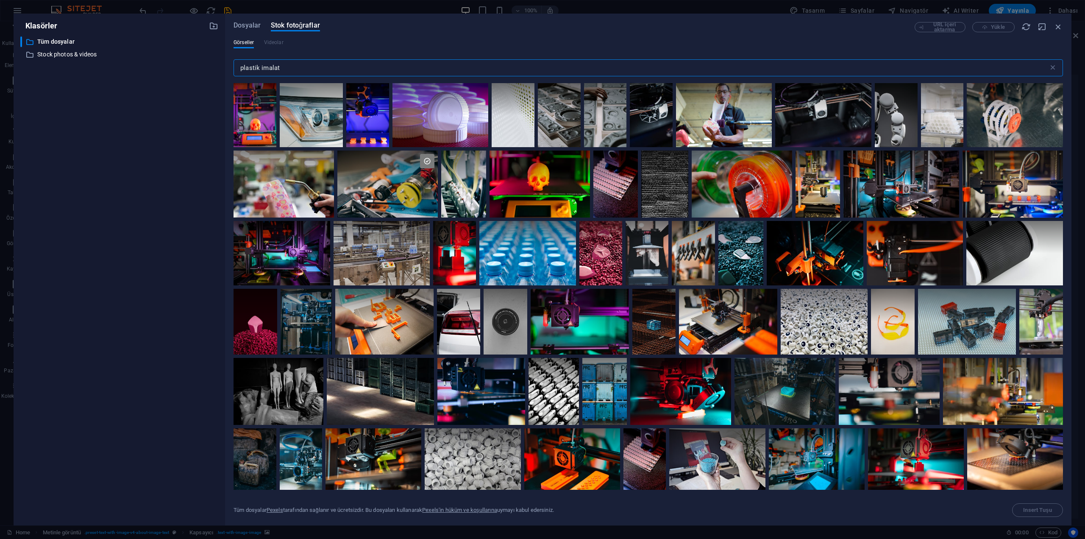
click at [295, 43] on div "Görseller Videolar" at bounding box center [648, 47] width 829 height 16
click at [292, 64] on input "plastik imalat" at bounding box center [641, 67] width 815 height 17
drag, startPoint x: 292, startPoint y: 64, endPoint x: 267, endPoint y: 65, distance: 25.4
click at [267, 65] on input "plastik imalat" at bounding box center [641, 67] width 815 height 17
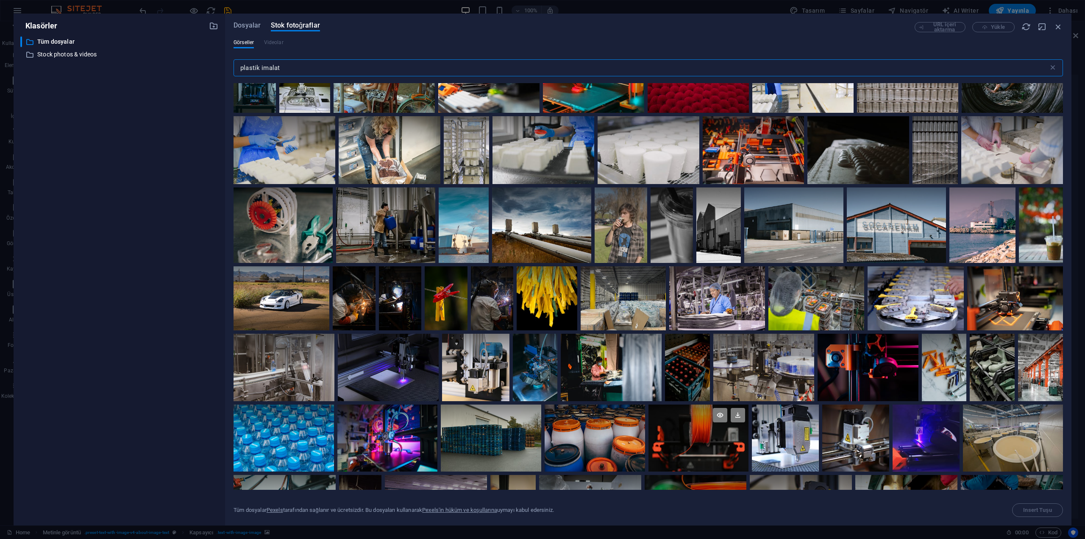
scroll to position [551, 0]
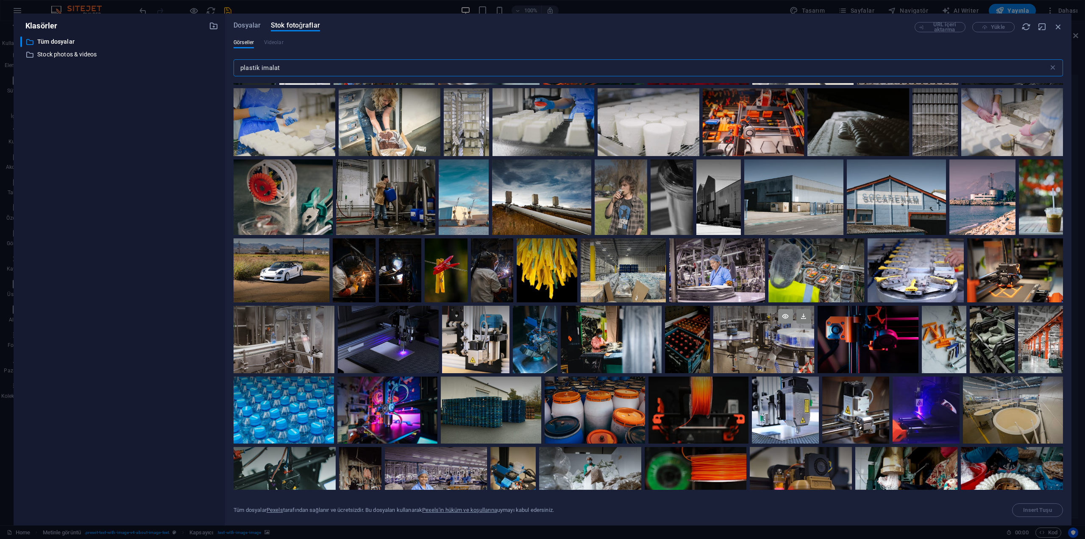
click at [783, 313] on icon at bounding box center [785, 316] width 14 height 14
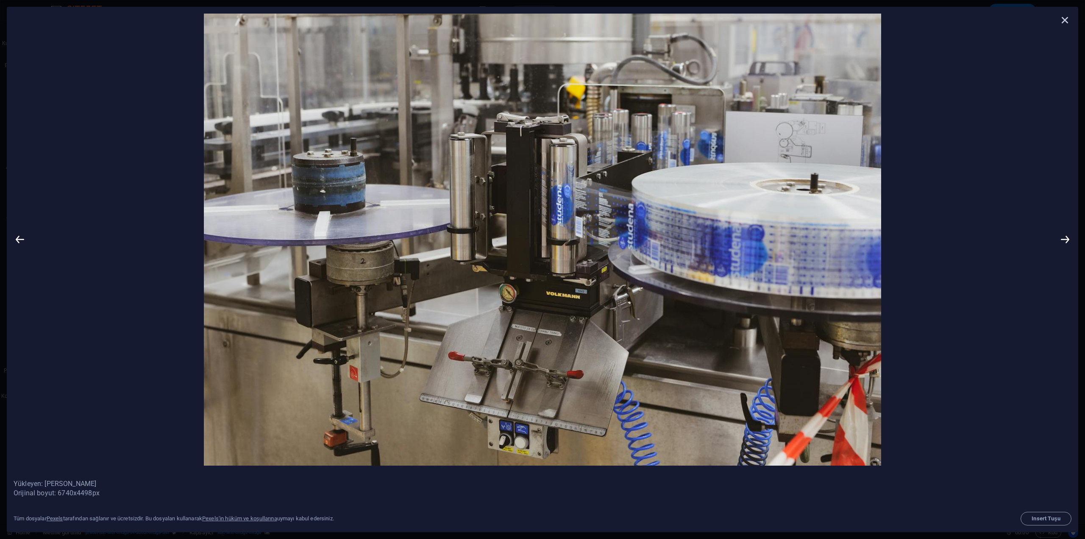
click at [1063, 15] on icon at bounding box center [1065, 20] width 13 height 13
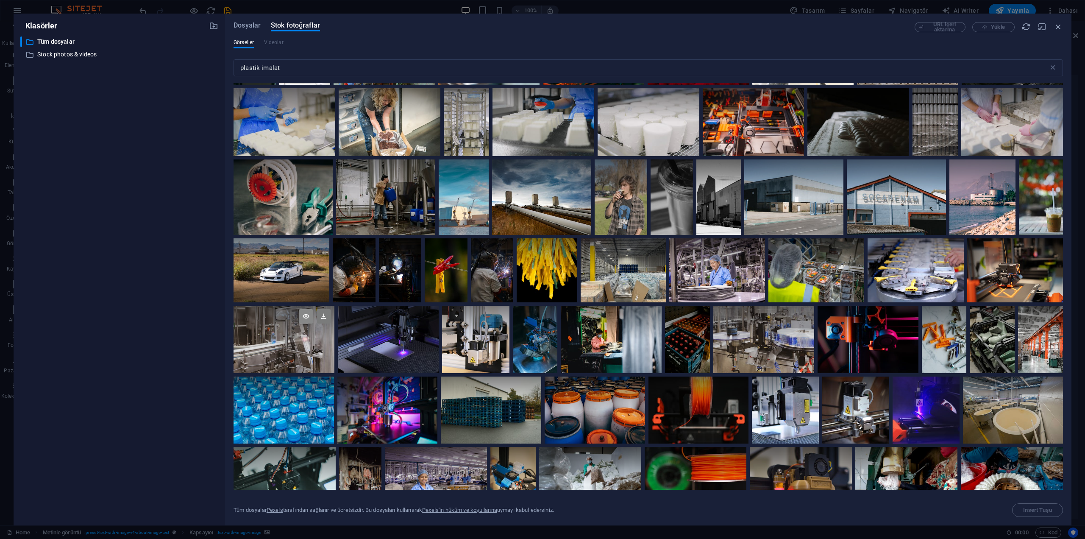
click at [303, 309] on icon at bounding box center [306, 316] width 14 height 14
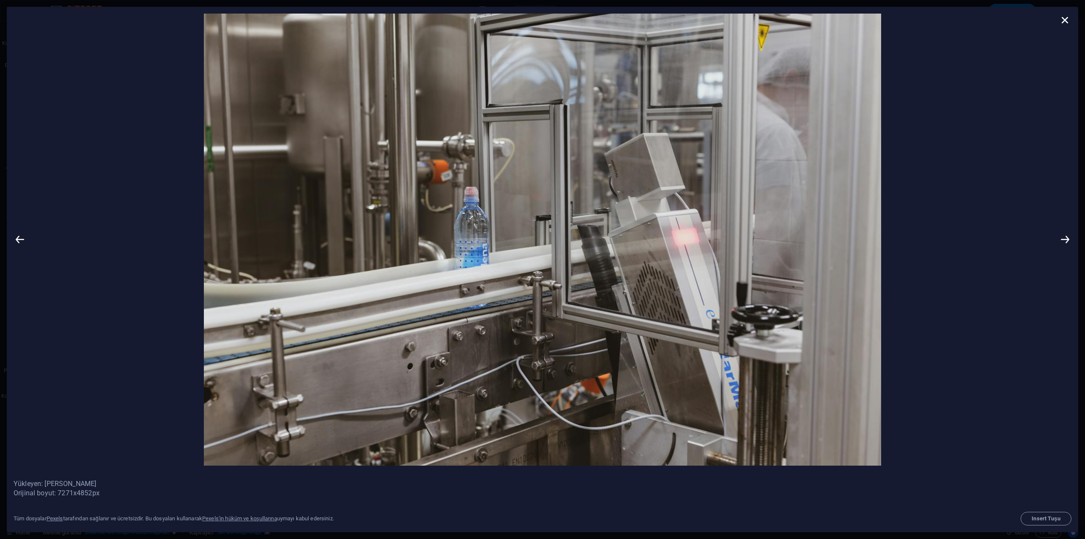
click at [1073, 21] on div at bounding box center [542, 239] width 1071 height 465
click at [1062, 21] on icon at bounding box center [1065, 20] width 13 height 13
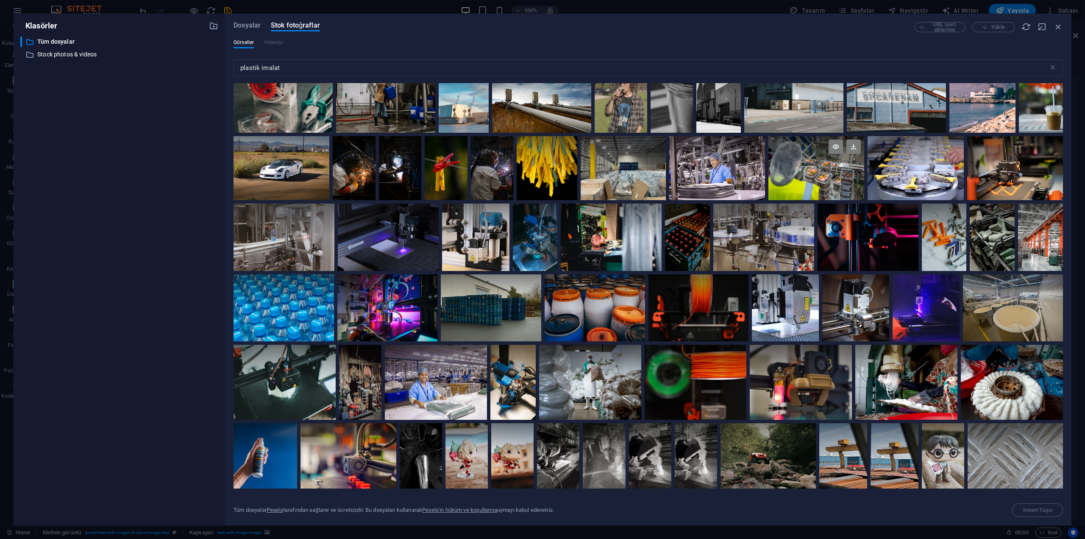
scroll to position [678, 0]
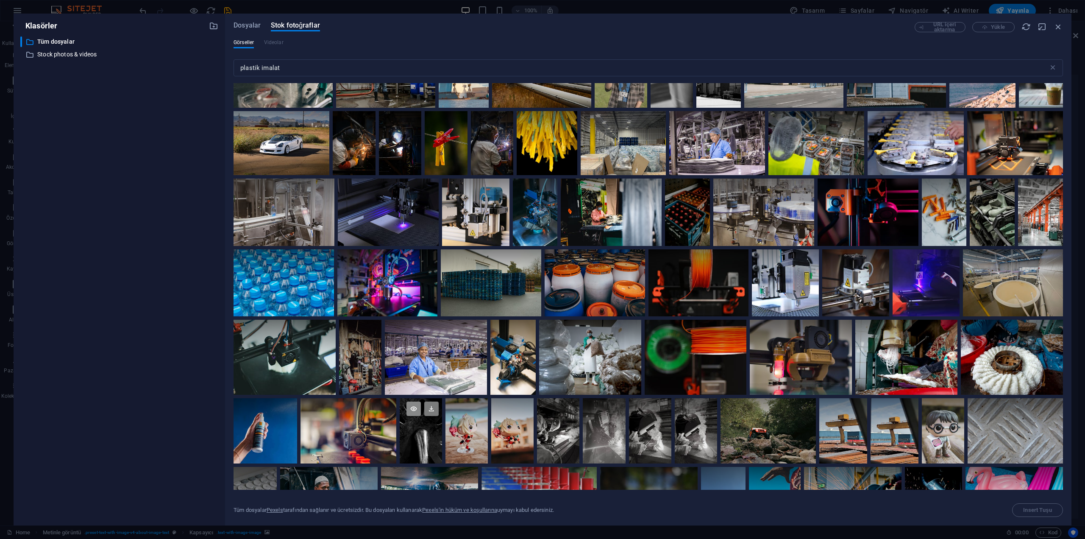
click at [421, 412] on icon at bounding box center [413, 408] width 14 height 14
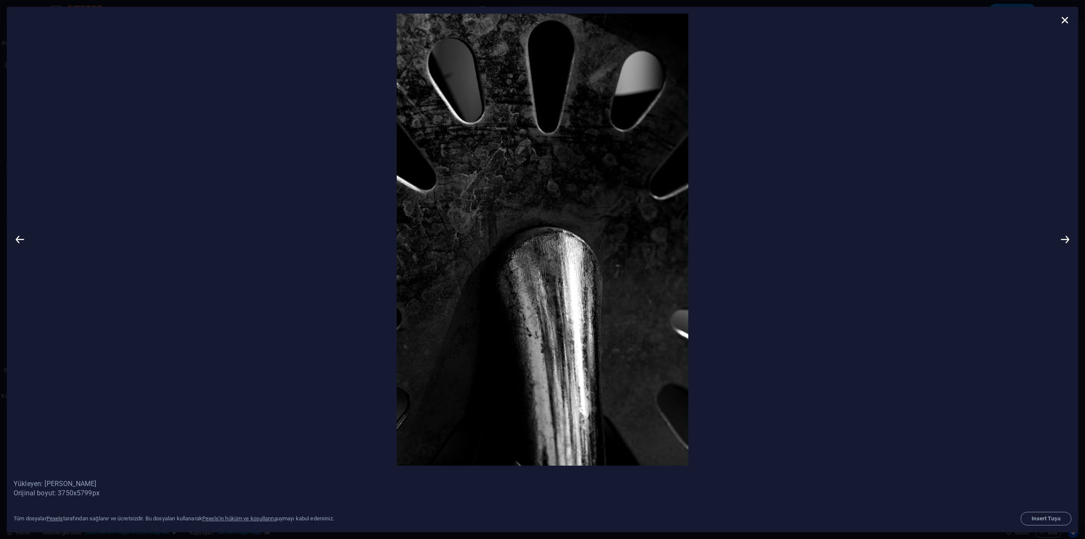
click at [847, 143] on img at bounding box center [542, 240] width 1032 height 452
click at [1065, 20] on icon at bounding box center [1065, 20] width 13 height 13
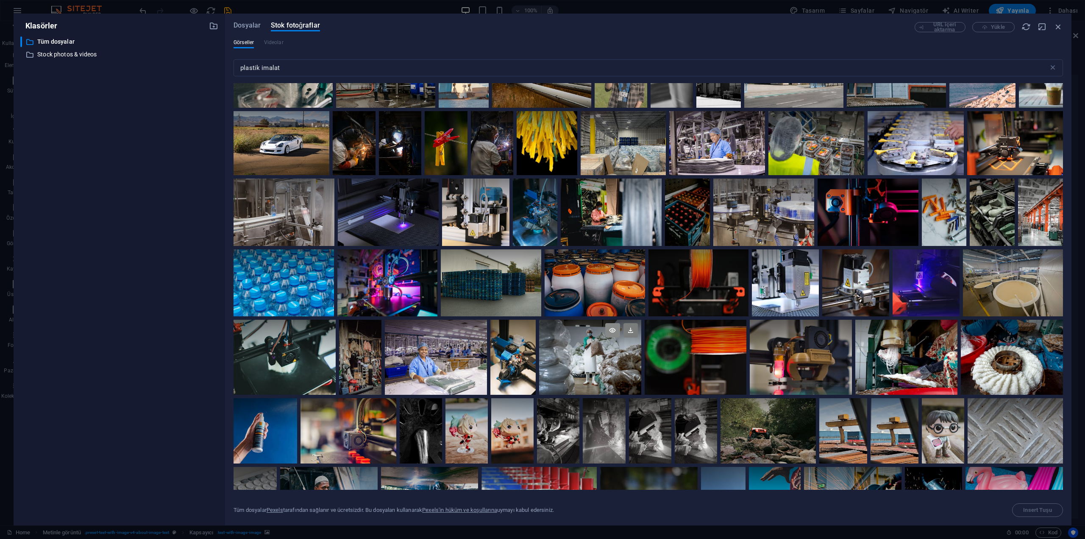
click at [614, 328] on icon at bounding box center [612, 330] width 14 height 14
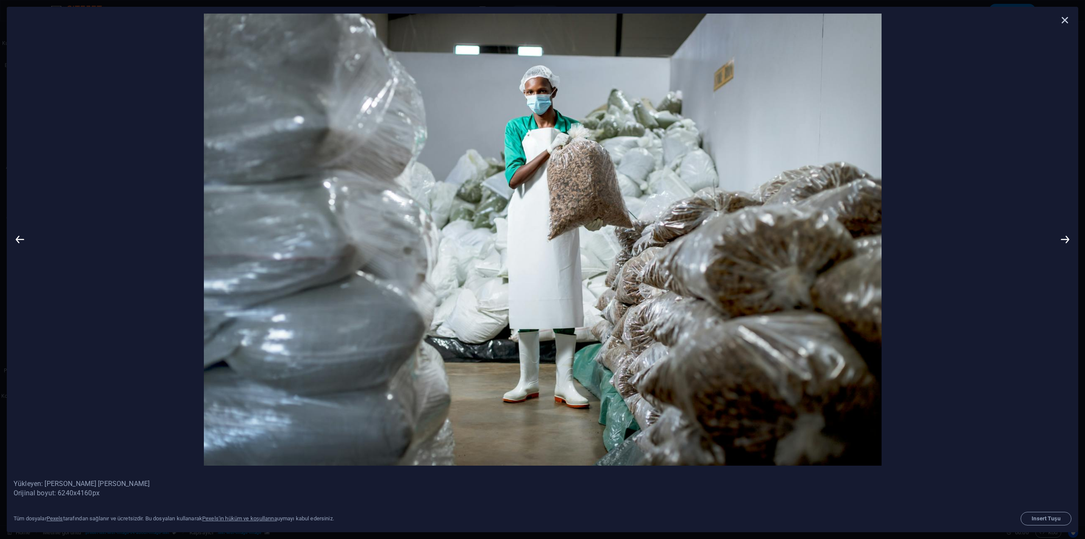
click at [1067, 20] on icon at bounding box center [1065, 20] width 13 height 13
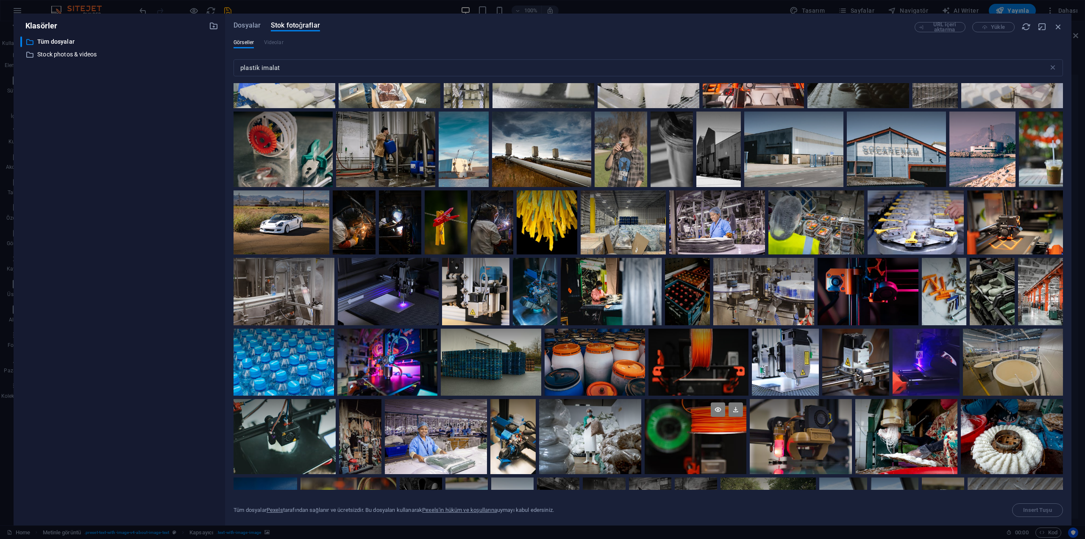
scroll to position [551, 0]
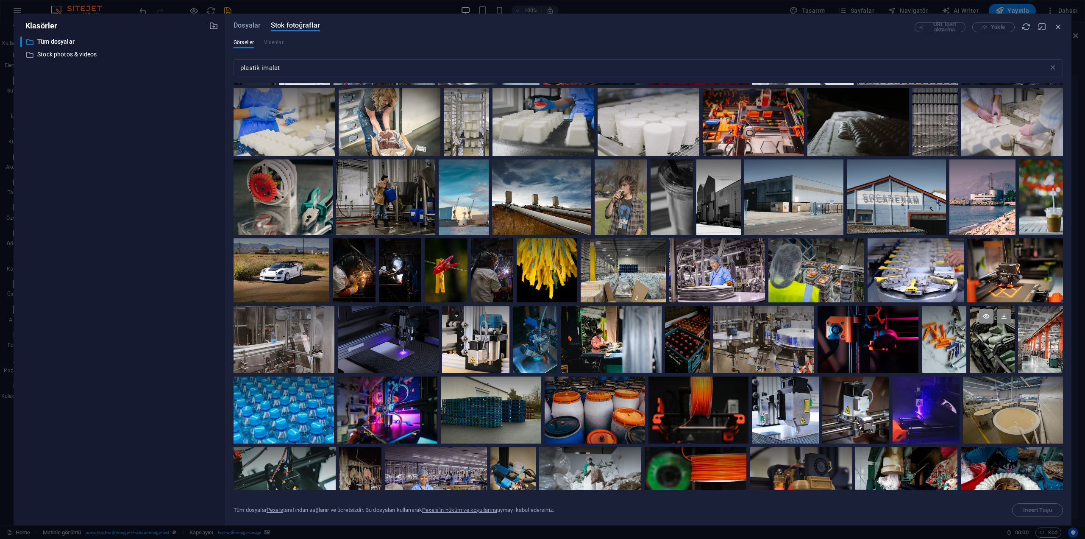
click at [981, 317] on icon at bounding box center [986, 316] width 14 height 14
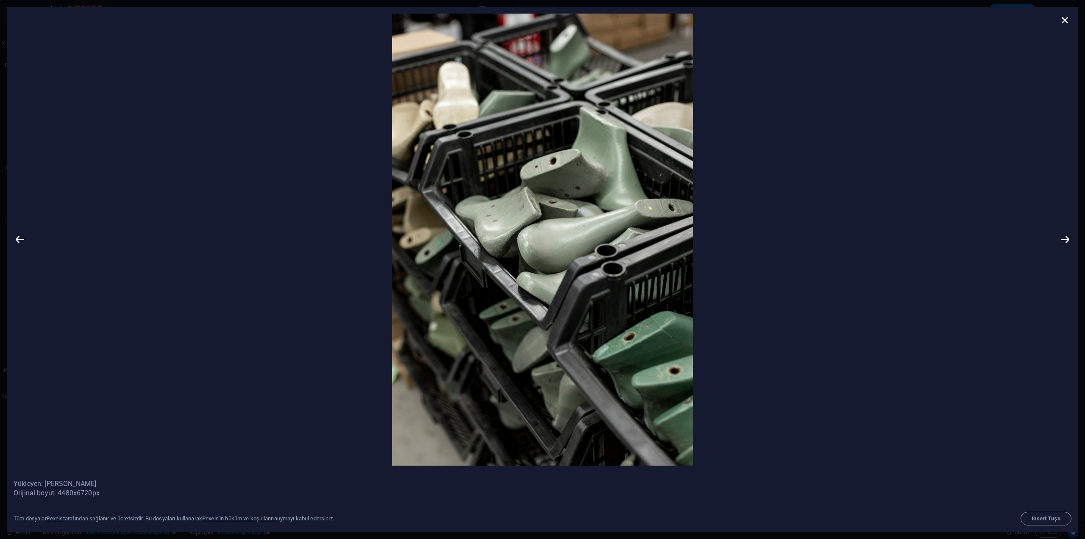
click at [902, 230] on img at bounding box center [542, 240] width 1032 height 452
click at [1062, 20] on icon at bounding box center [1065, 20] width 13 height 13
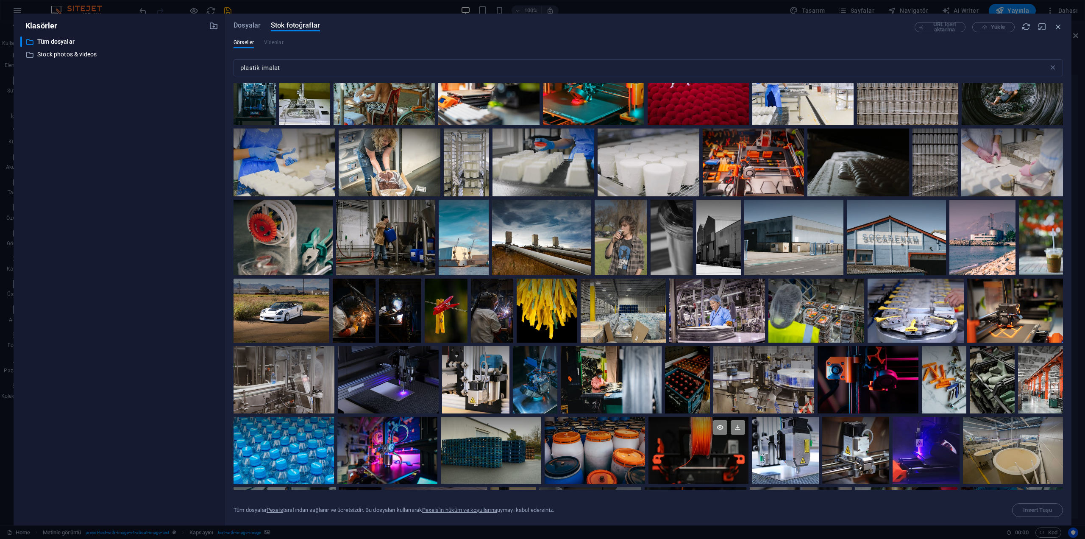
scroll to position [509, 0]
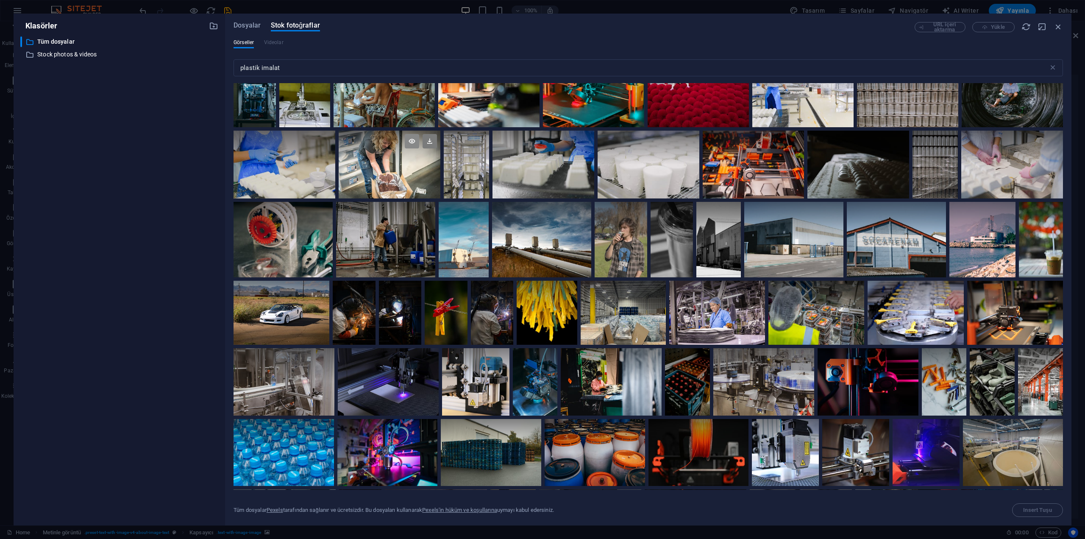
click at [409, 136] on icon at bounding box center [412, 141] width 14 height 14
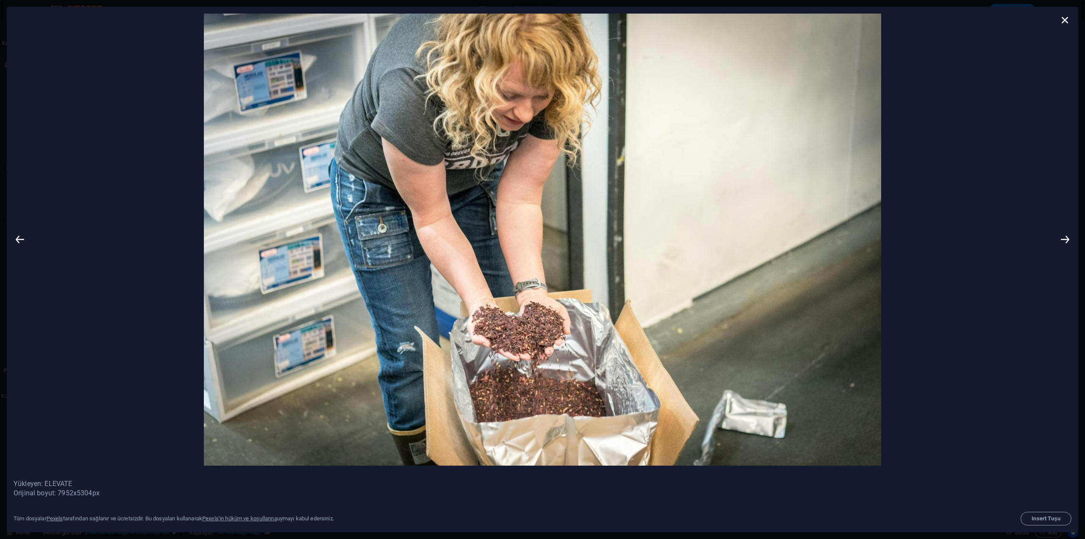
click at [880, 168] on img at bounding box center [542, 240] width 1032 height 452
click at [1065, 21] on icon at bounding box center [1065, 20] width 13 height 13
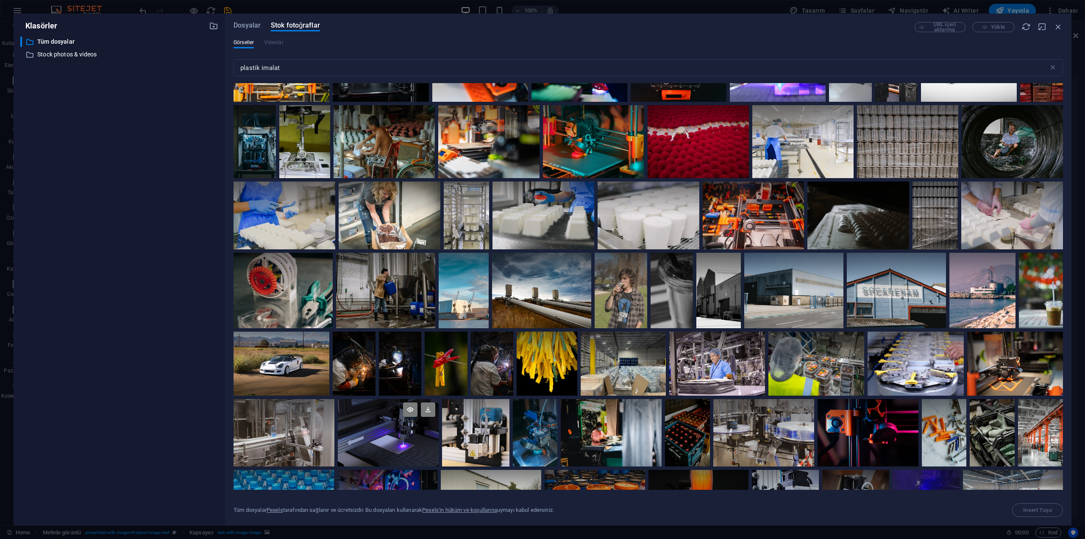
scroll to position [424, 0]
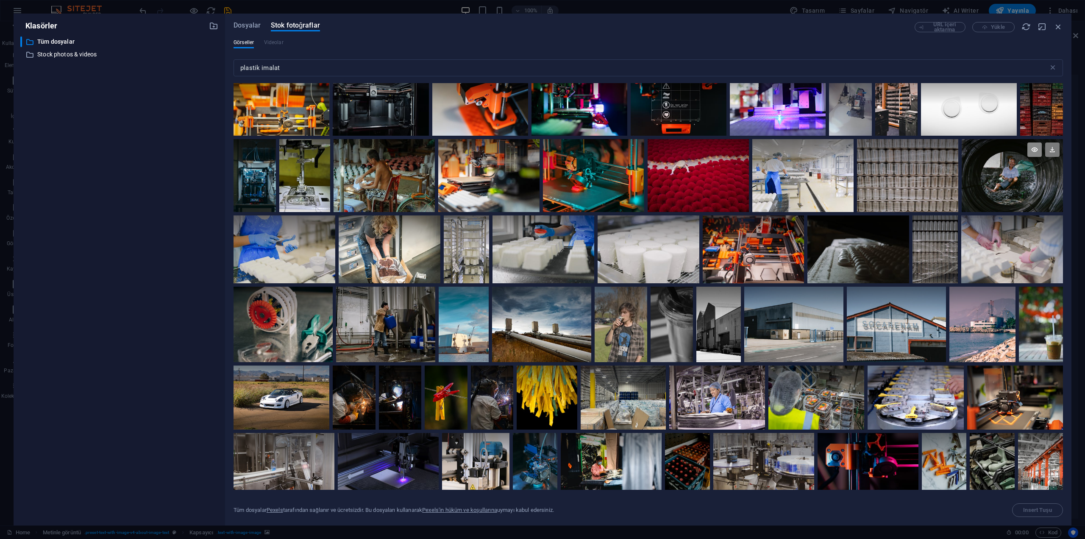
click at [1033, 150] on icon at bounding box center [1034, 149] width 14 height 14
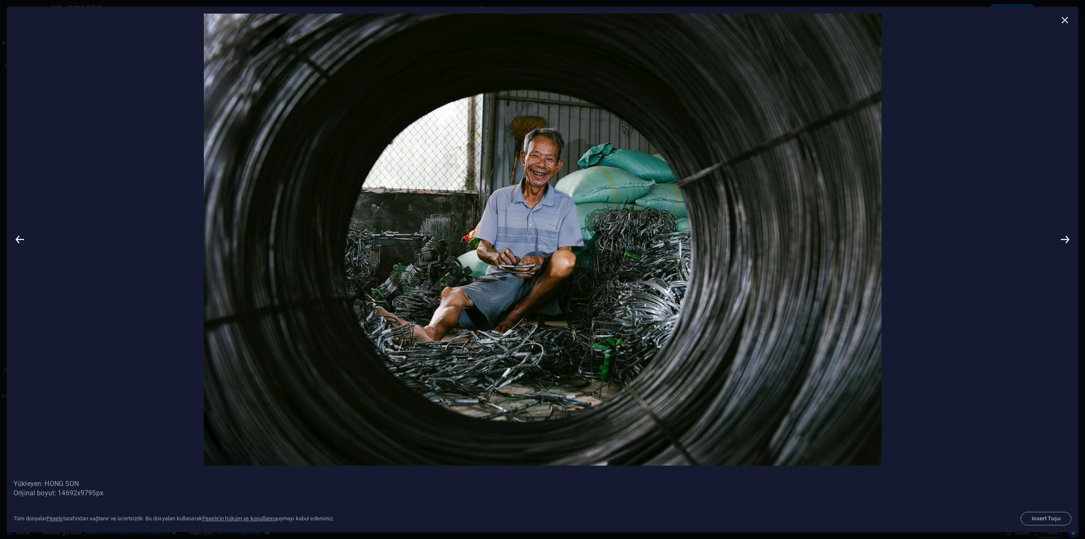
click at [1069, 21] on icon at bounding box center [1065, 20] width 13 height 13
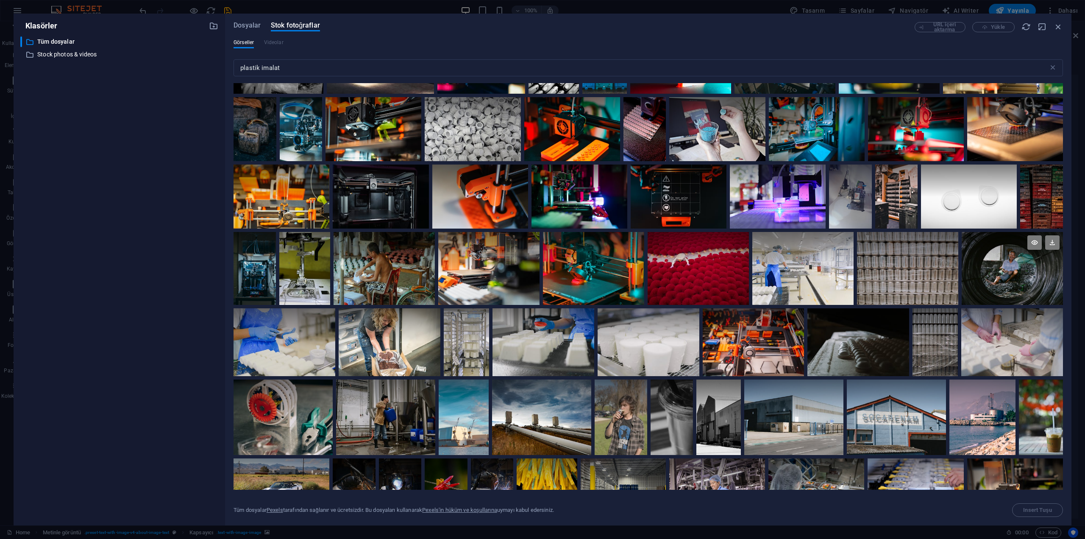
scroll to position [297, 0]
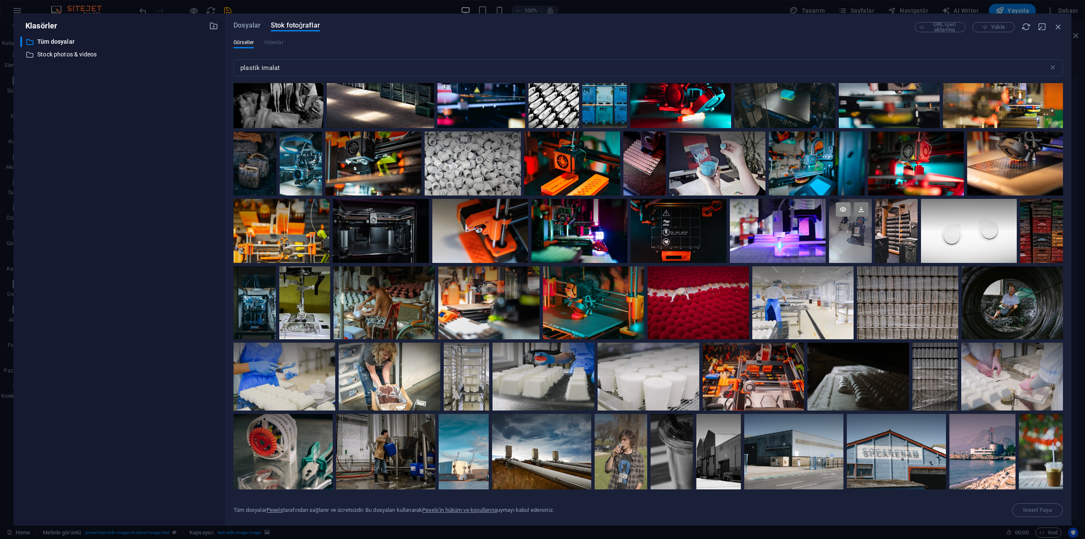
click at [841, 209] on icon at bounding box center [843, 209] width 14 height 14
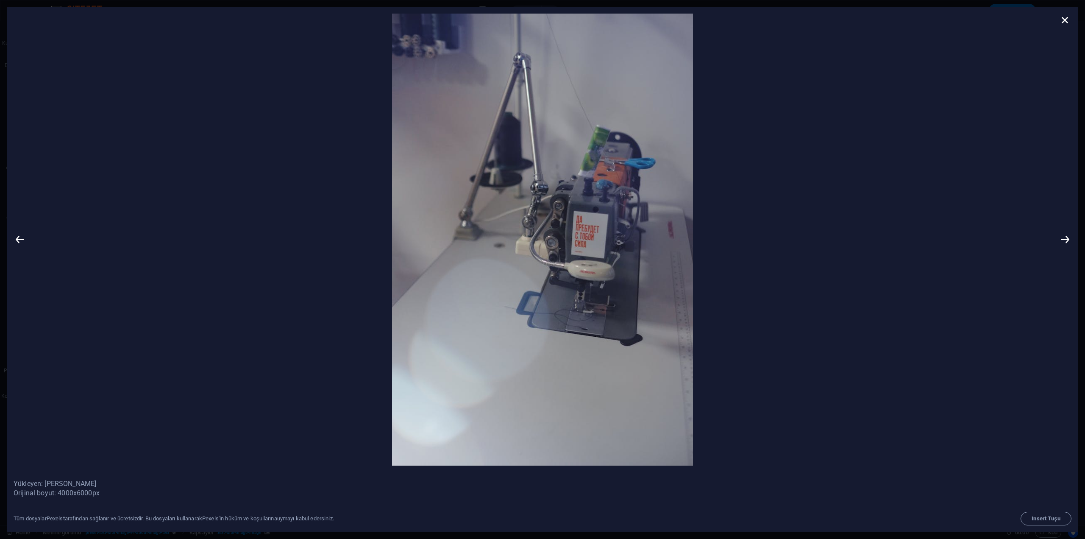
click at [905, 201] on img at bounding box center [542, 240] width 1032 height 452
click at [1068, 21] on icon at bounding box center [1065, 20] width 13 height 13
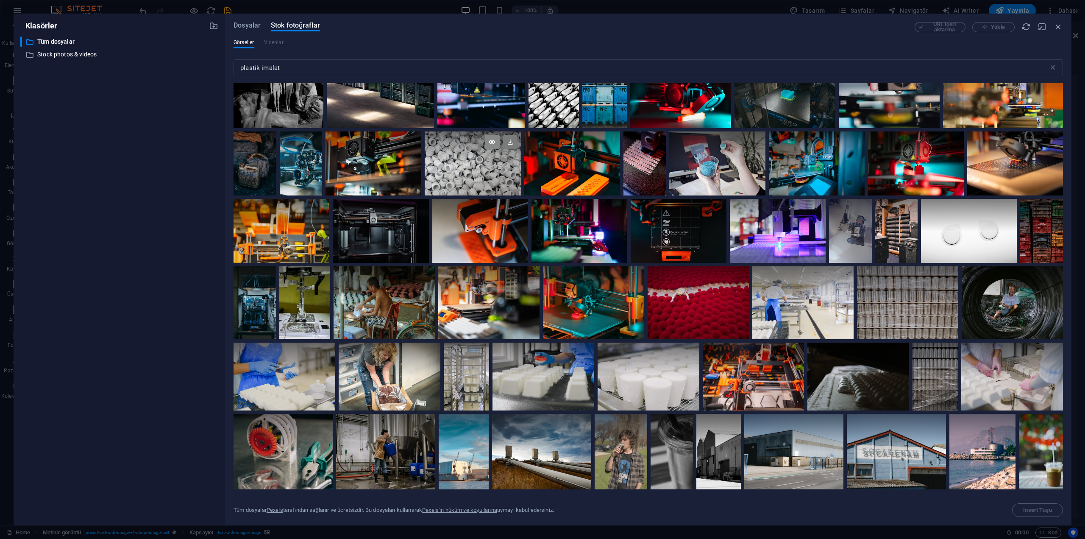
click at [488, 148] on icon at bounding box center [492, 142] width 14 height 14
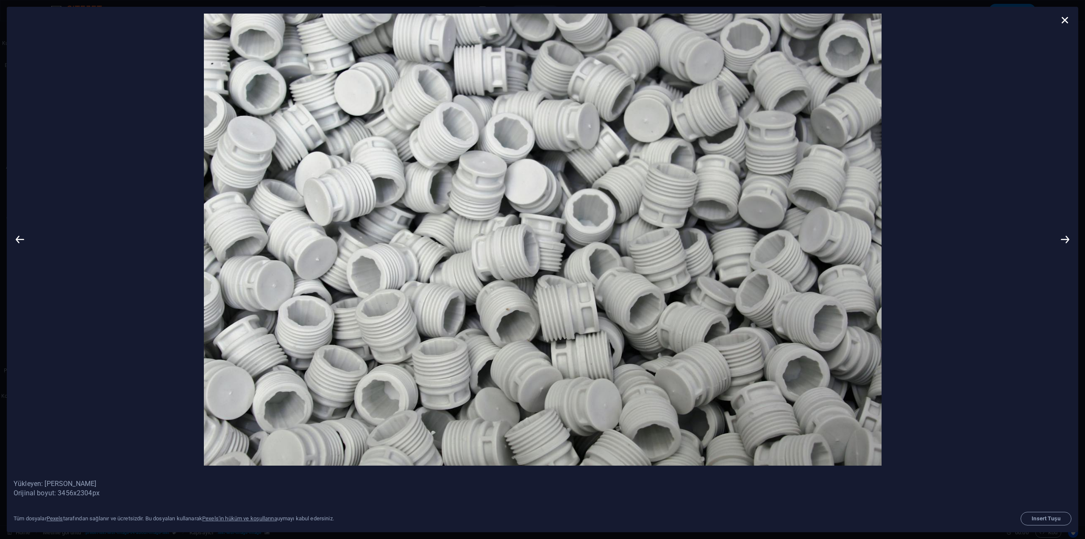
click at [1072, 17] on div at bounding box center [542, 239] width 1071 height 465
click at [1069, 19] on icon at bounding box center [1065, 20] width 13 height 13
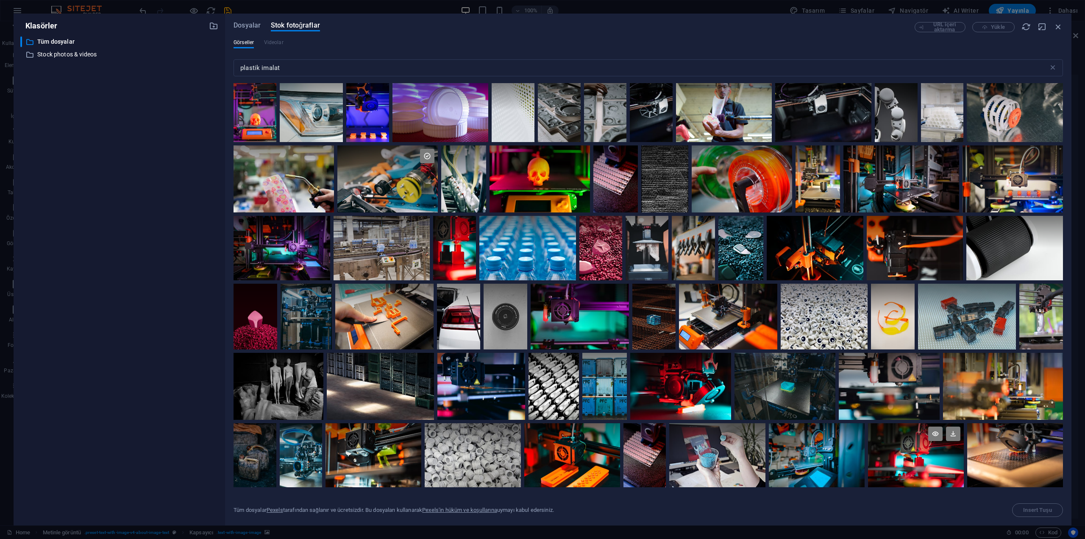
scroll to position [0, 0]
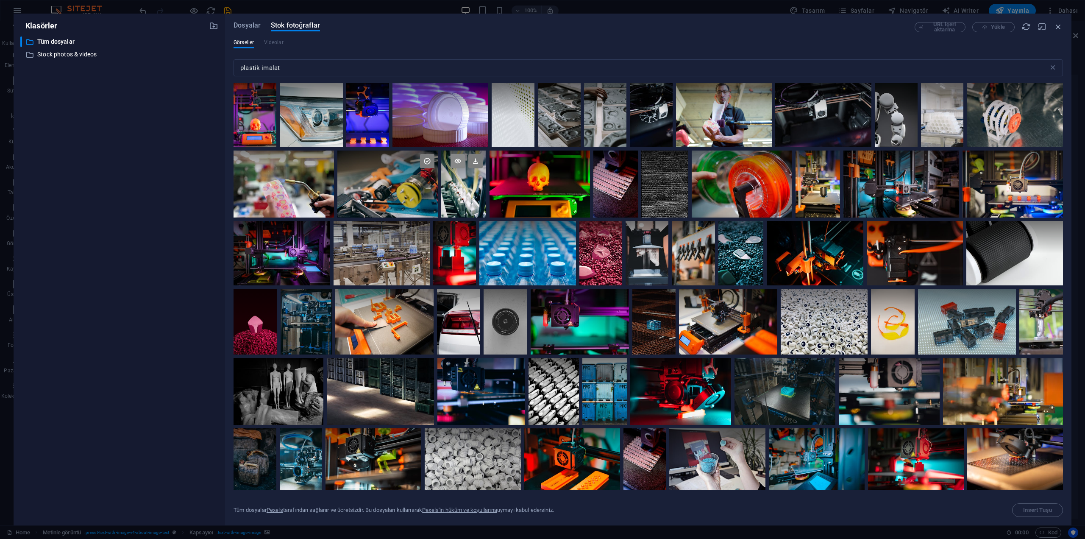
click at [458, 159] on icon at bounding box center [458, 161] width 14 height 14
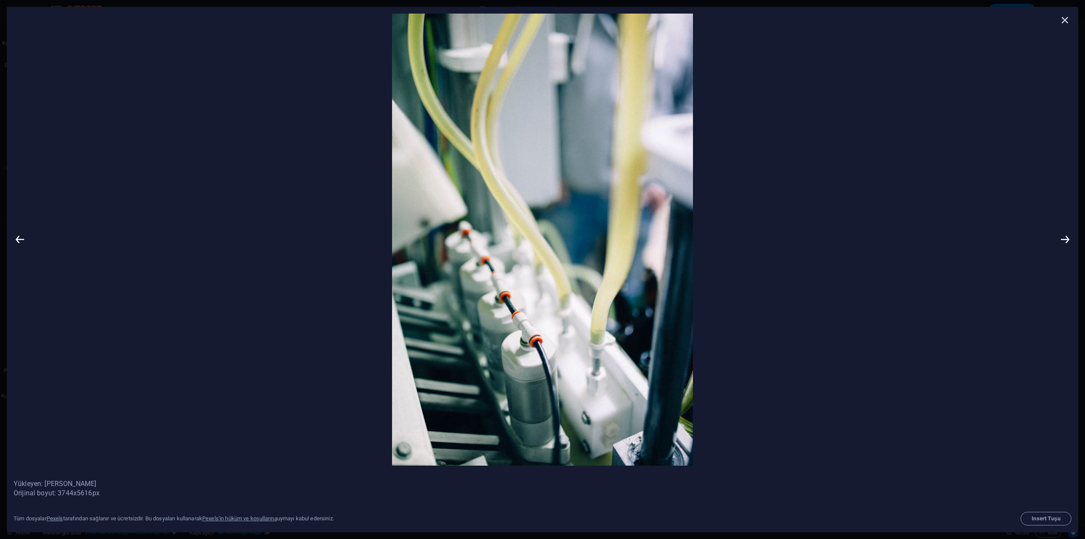
click at [1066, 23] on icon at bounding box center [1065, 20] width 13 height 13
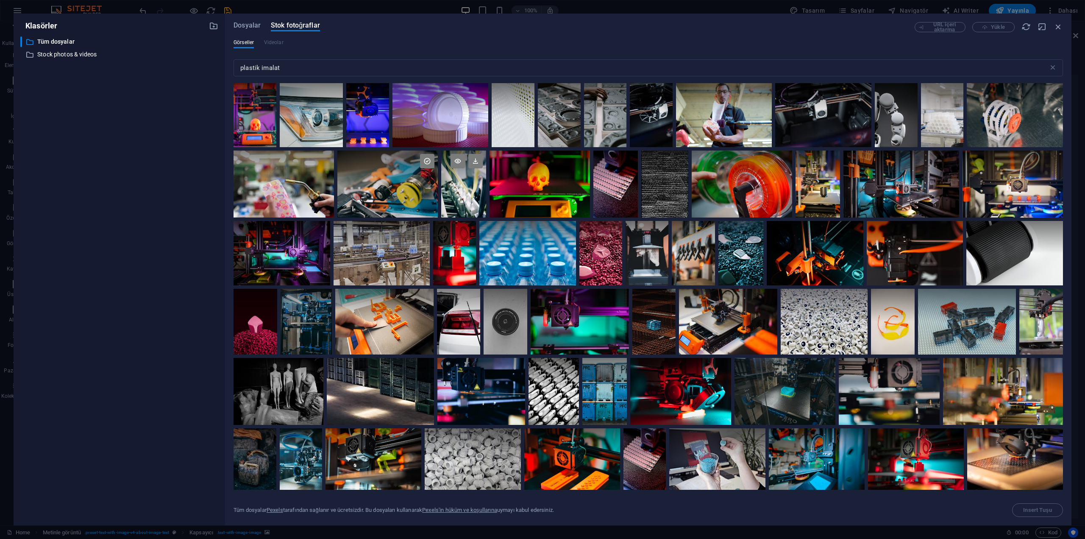
click at [453, 198] on div at bounding box center [463, 183] width 45 height 67
click at [1051, 508] on span "Insert Tuşu" at bounding box center [1037, 509] width 28 height 5
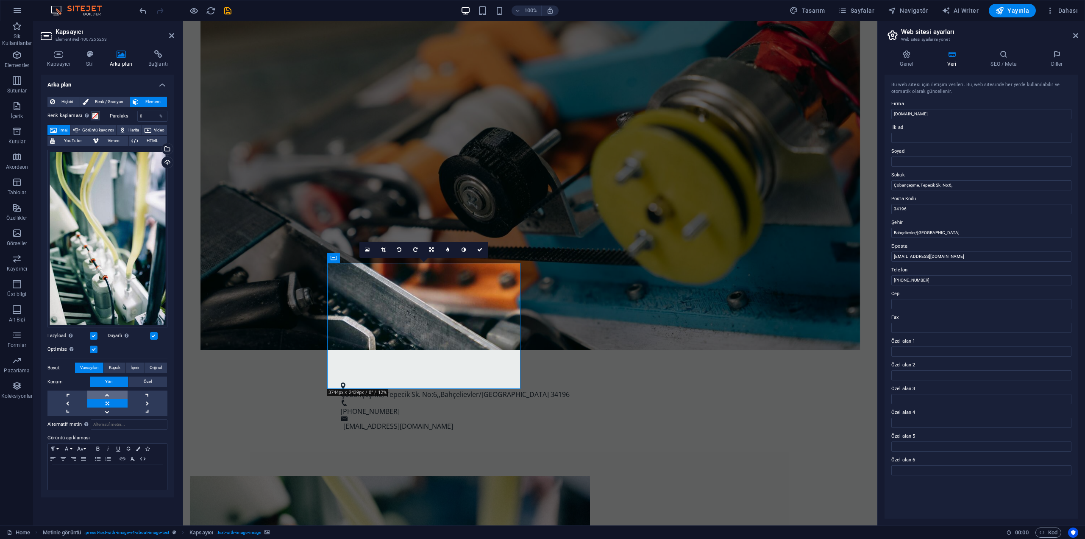
click at [107, 392] on link at bounding box center [107, 394] width 40 height 8
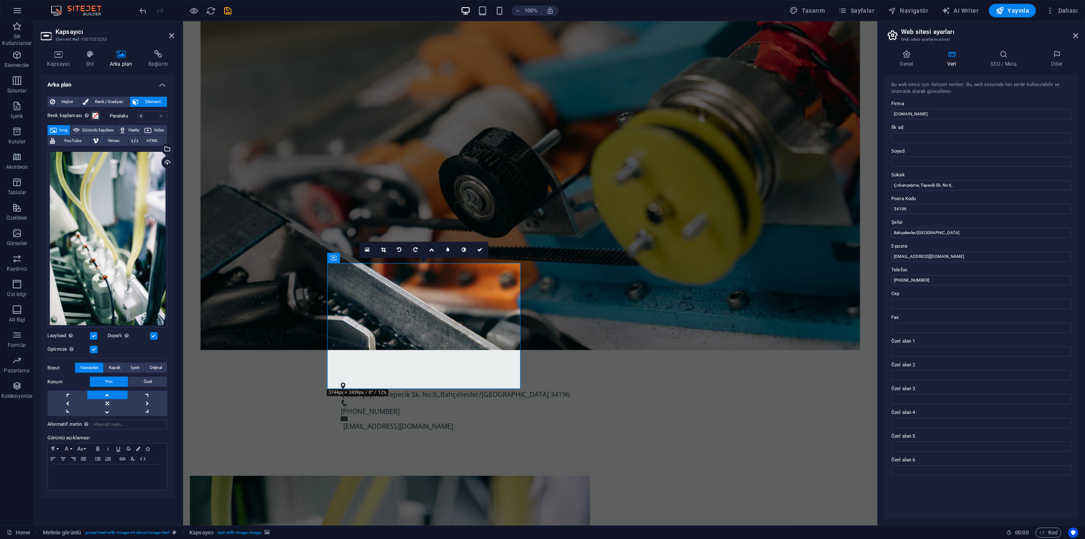
click at [106, 392] on link at bounding box center [107, 394] width 40 height 8
click at [108, 397] on link at bounding box center [107, 394] width 40 height 8
click at [106, 403] on link at bounding box center [107, 403] width 40 height 8
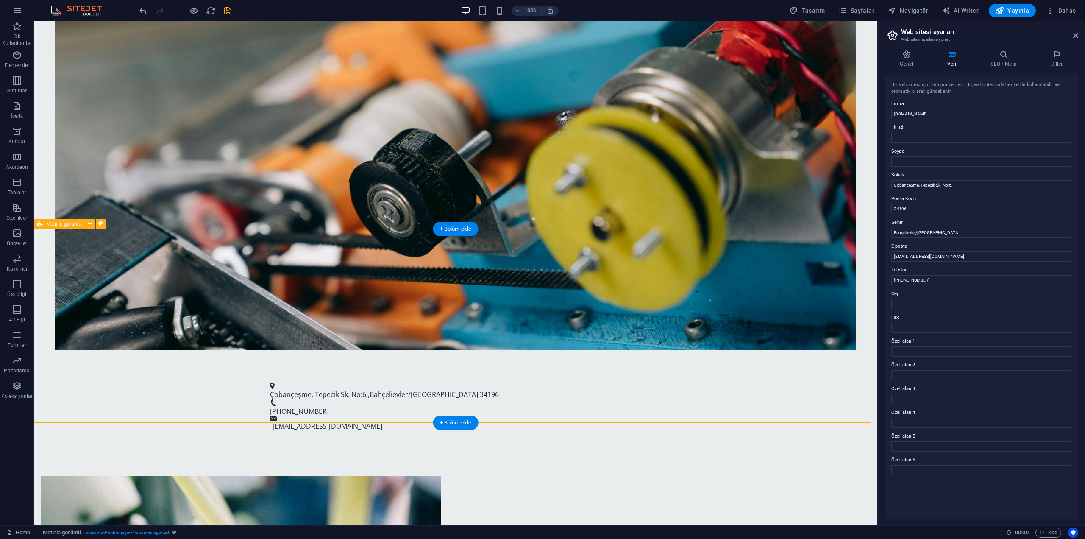
click at [1016, 11] on span "Yayınla" at bounding box center [1012, 10] width 33 height 8
checkbox input "false"
